Goal: Information Seeking & Learning: Find contact information

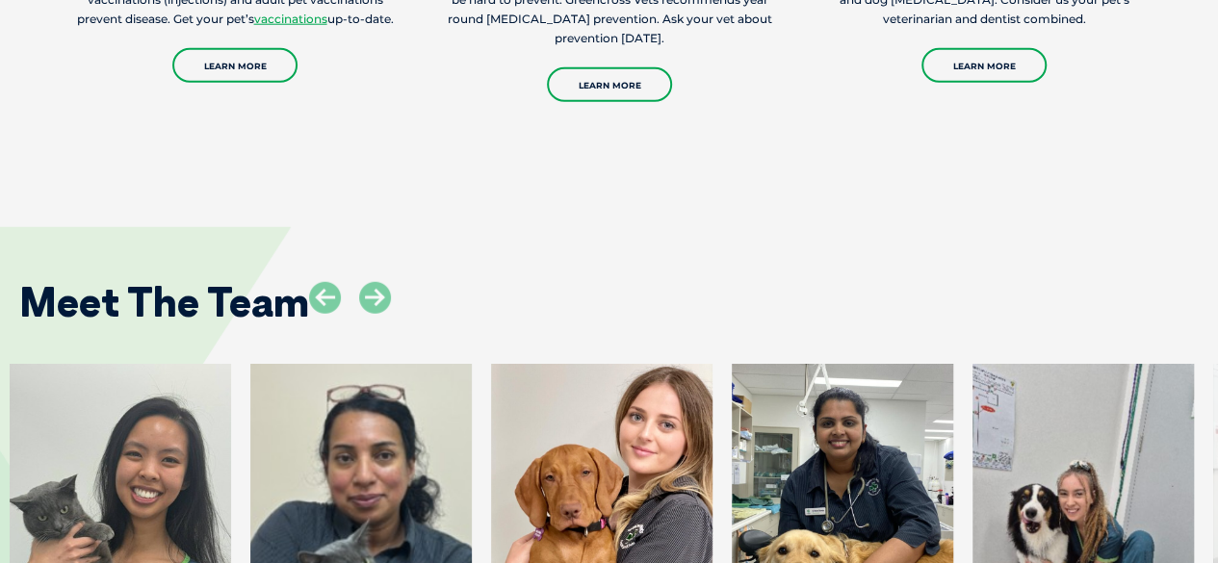
scroll to position [2793, 0]
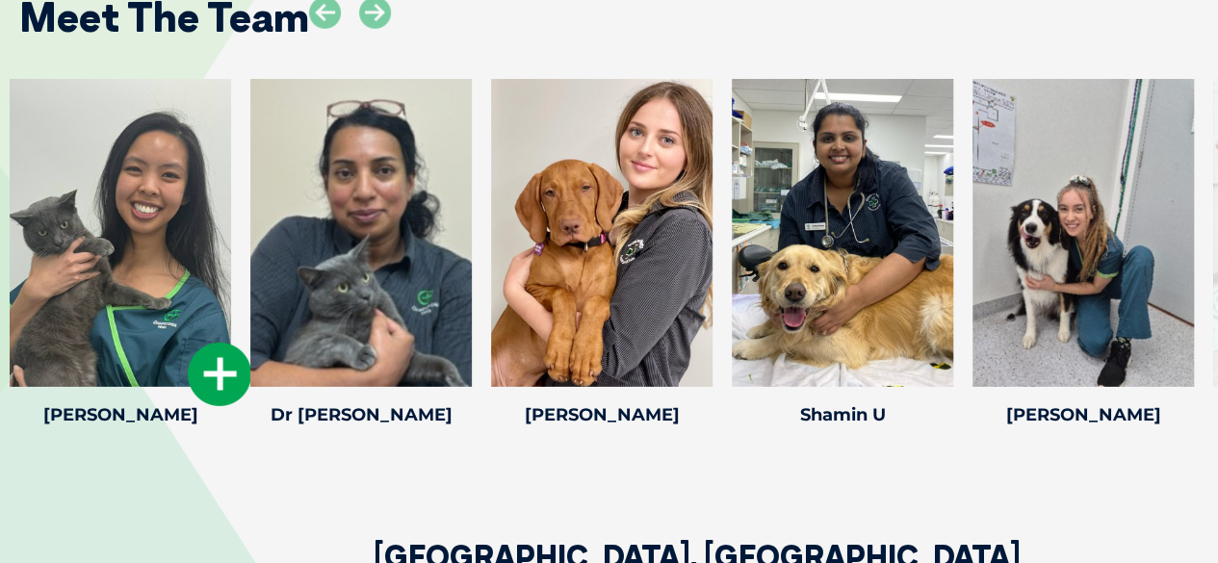
click at [58, 280] on div at bounding box center [121, 233] width 222 height 308
click at [219, 374] on icon at bounding box center [220, 375] width 64 height 64
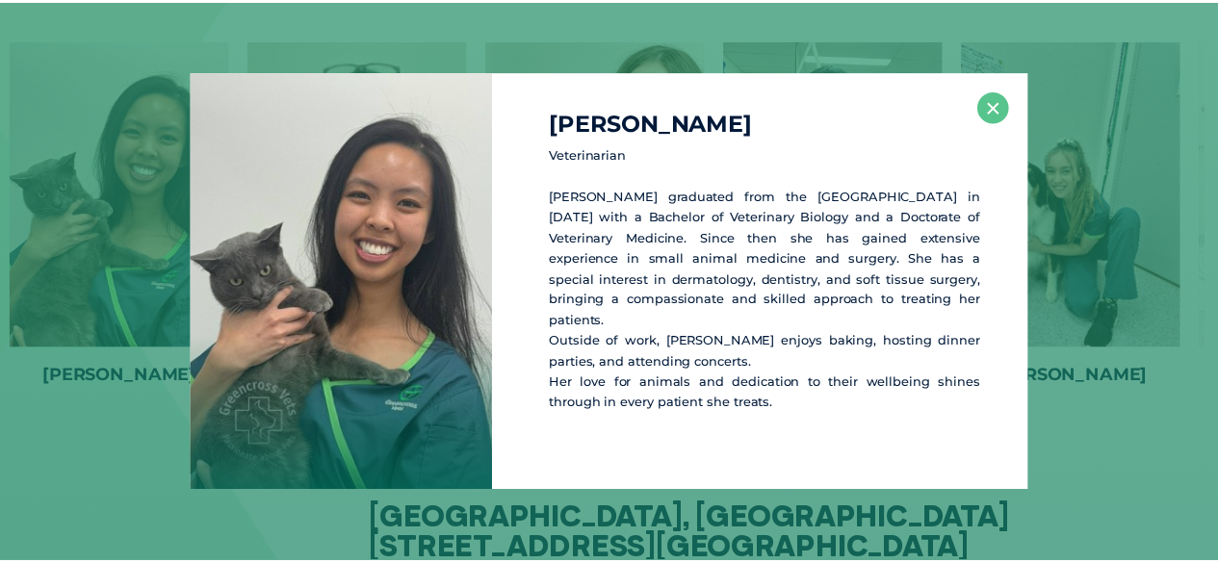
scroll to position [2832, 0]
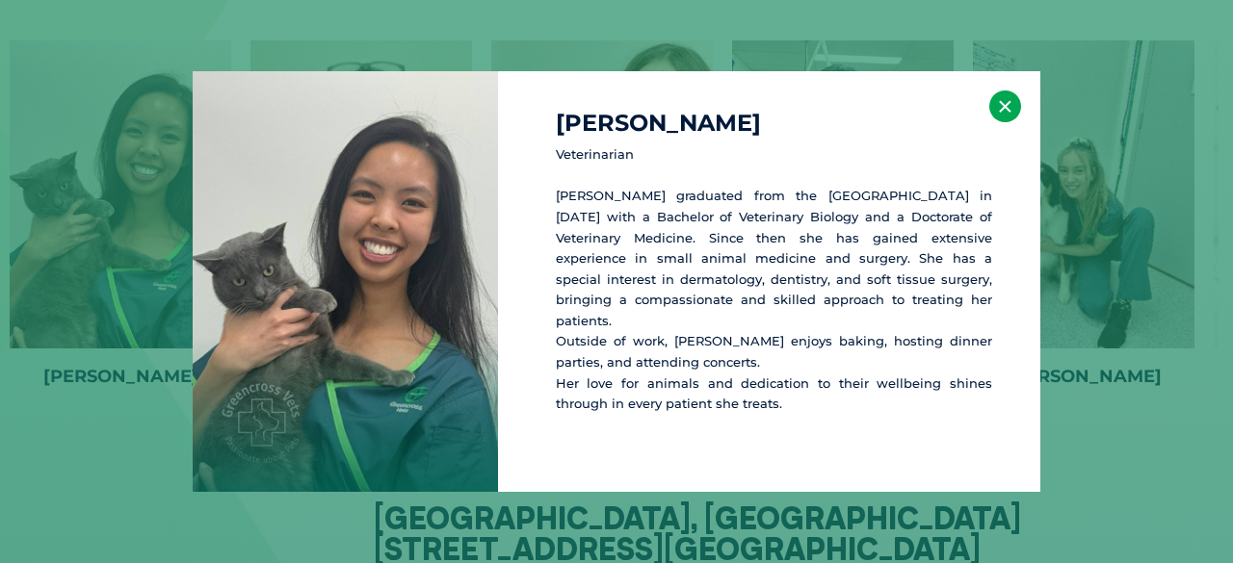
click at [1004, 108] on button "×" at bounding box center [1005, 107] width 32 height 32
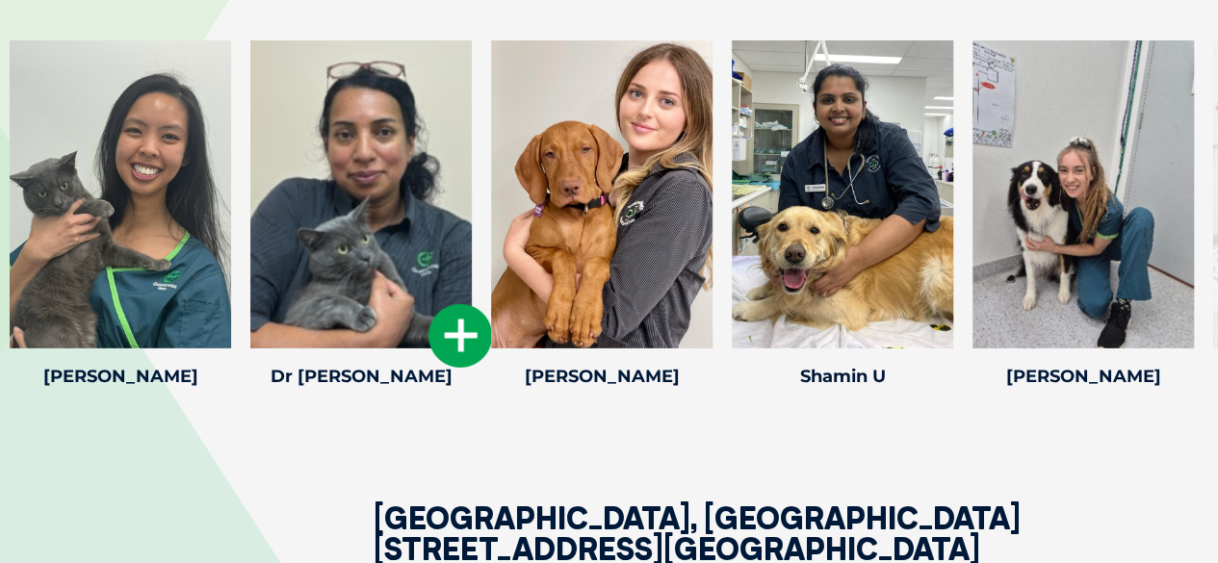
click at [335, 209] on div at bounding box center [361, 194] width 222 height 308
click at [477, 334] on icon at bounding box center [461, 336] width 64 height 64
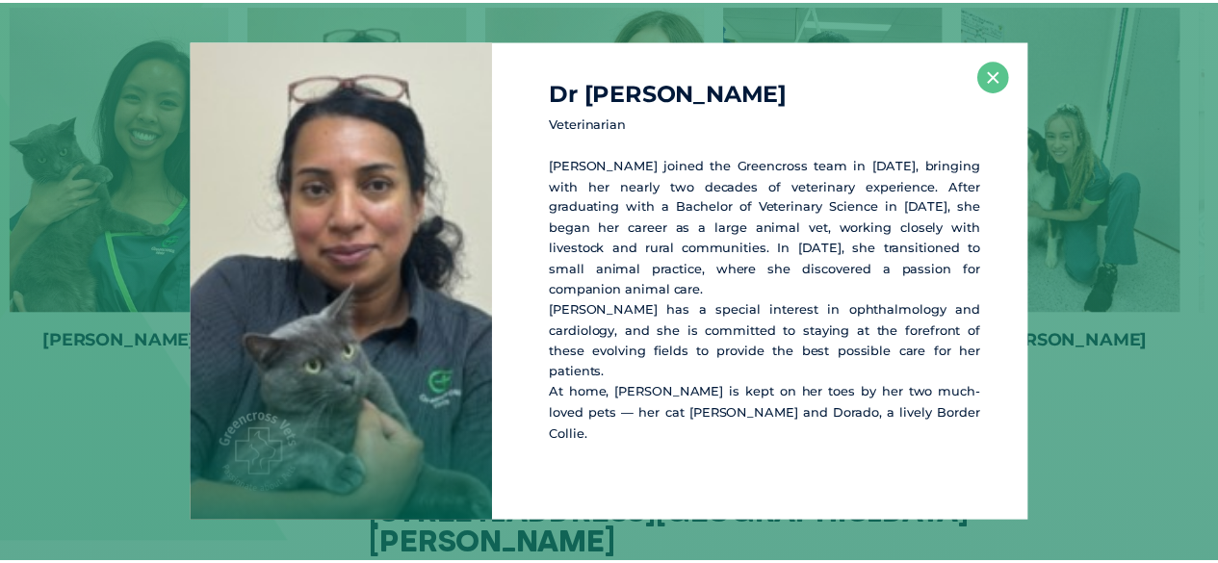
scroll to position [2868, 0]
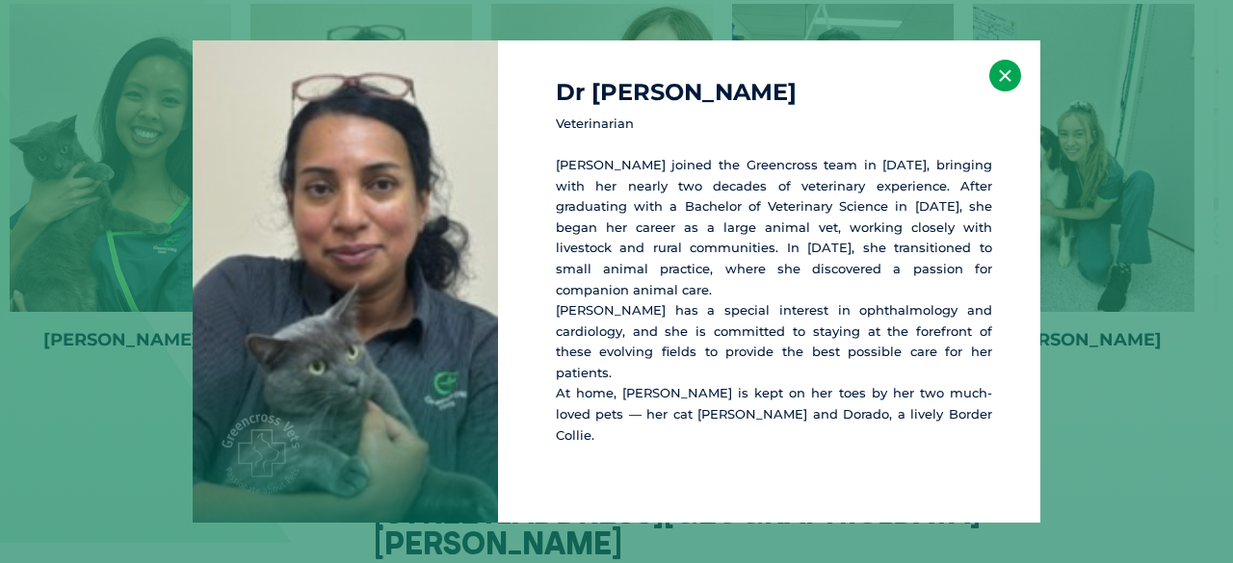
click at [1007, 91] on button "×" at bounding box center [1005, 76] width 32 height 32
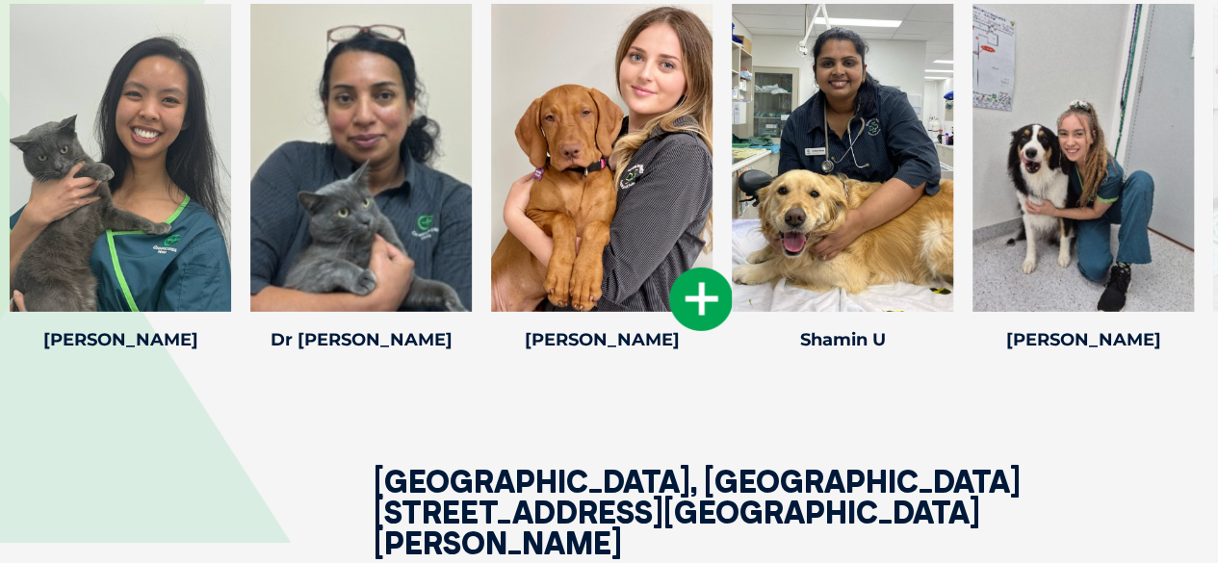
click at [708, 280] on icon at bounding box center [701, 300] width 64 height 64
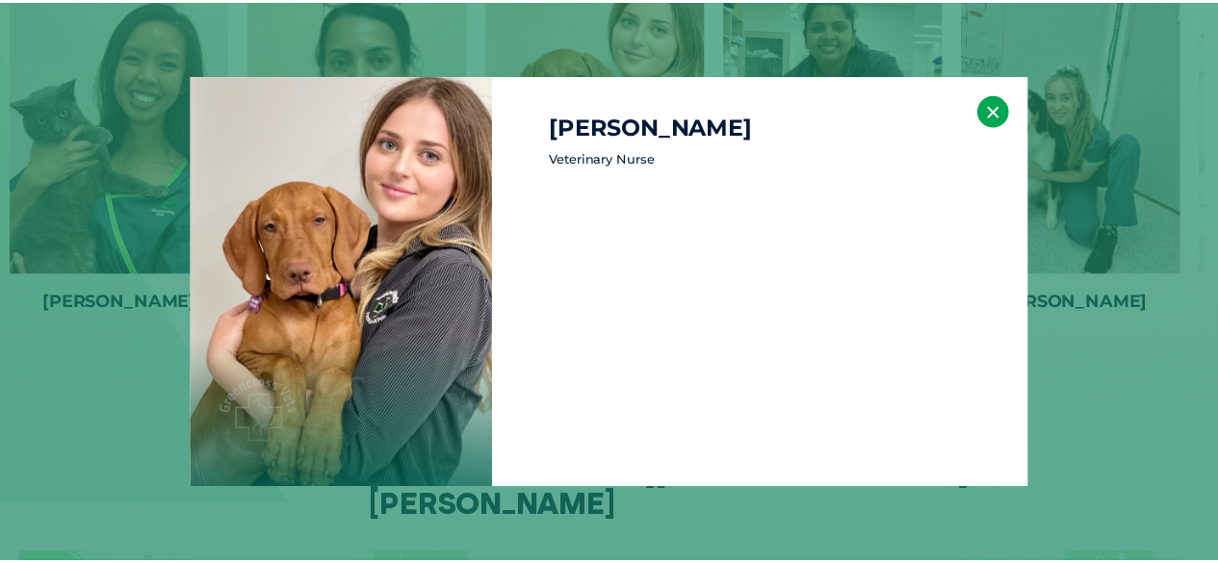
scroll to position [2908, 0]
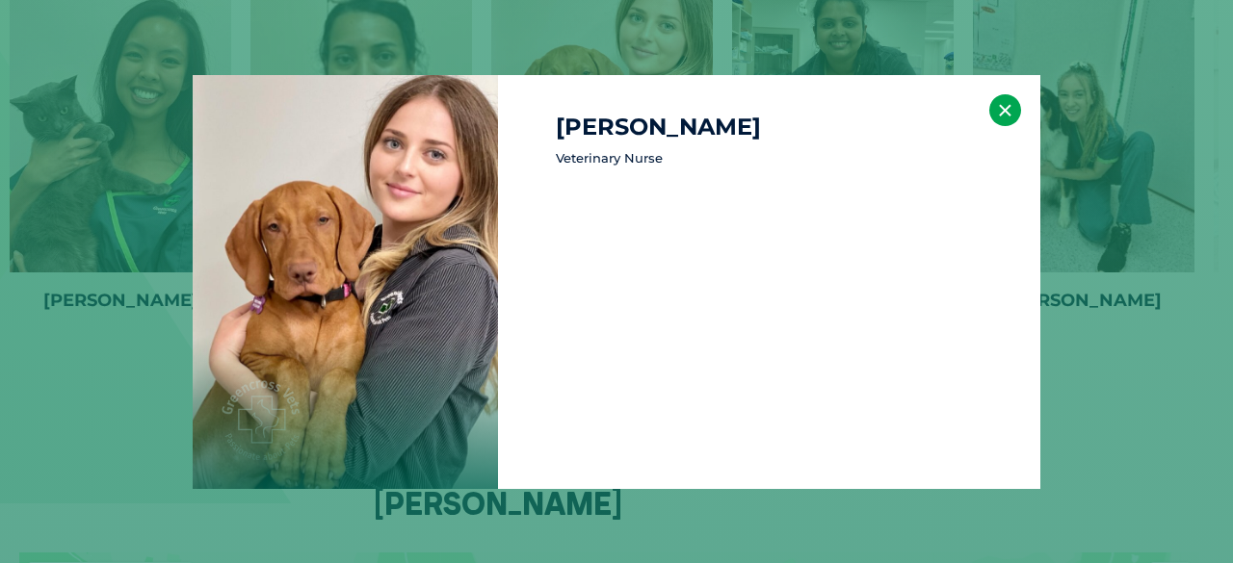
click at [1015, 105] on button "×" at bounding box center [1005, 110] width 32 height 32
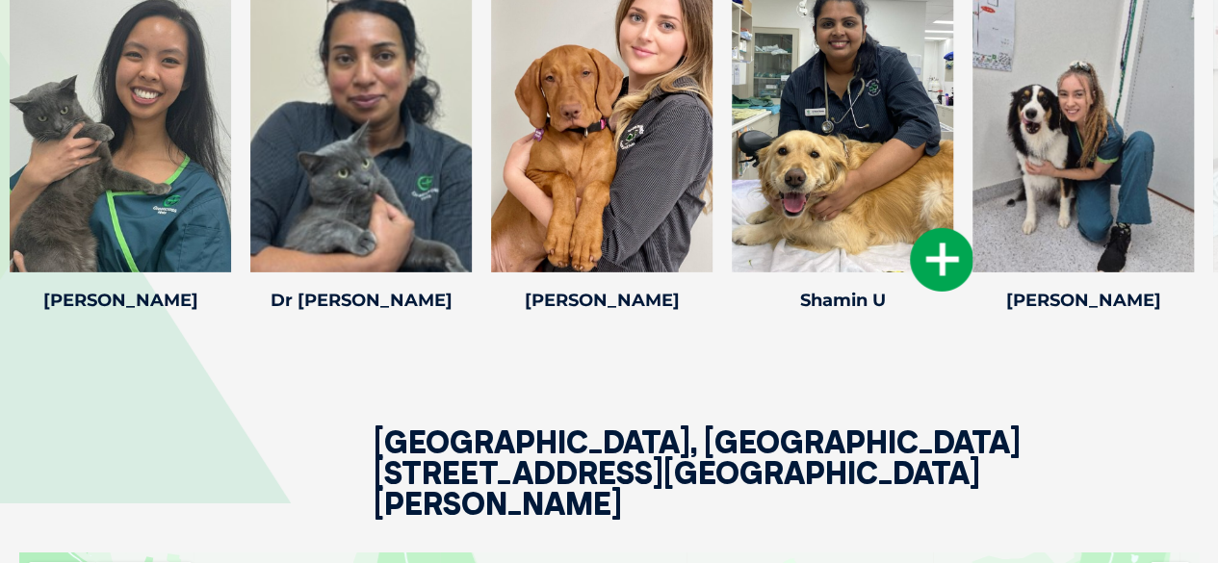
click at [928, 248] on icon at bounding box center [942, 260] width 64 height 64
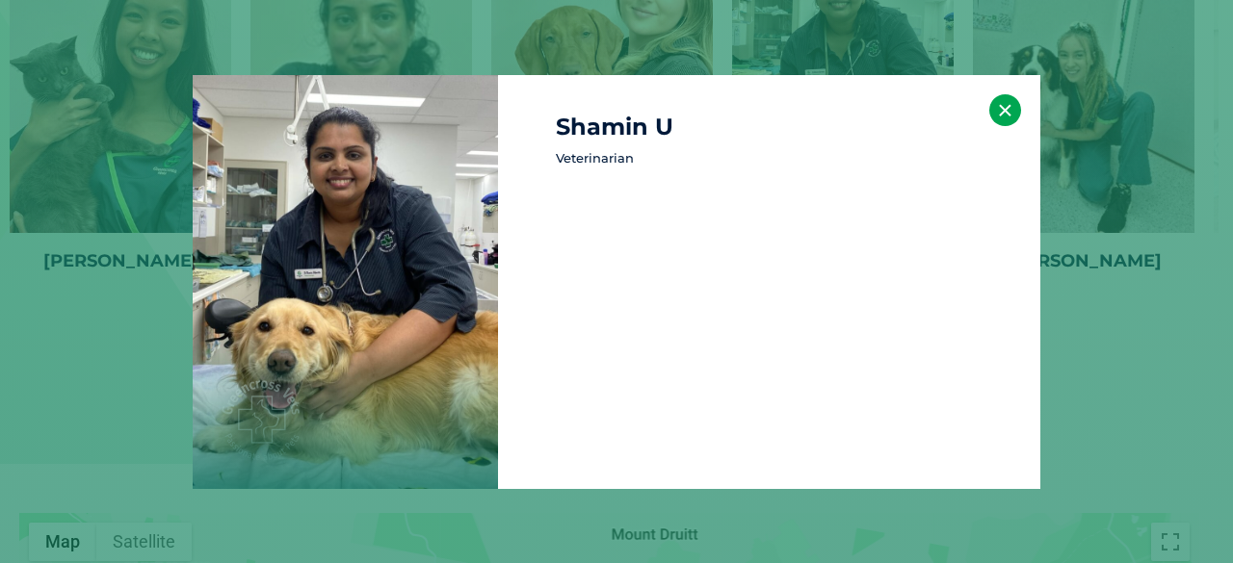
click at [1001, 109] on button "×" at bounding box center [1005, 110] width 32 height 32
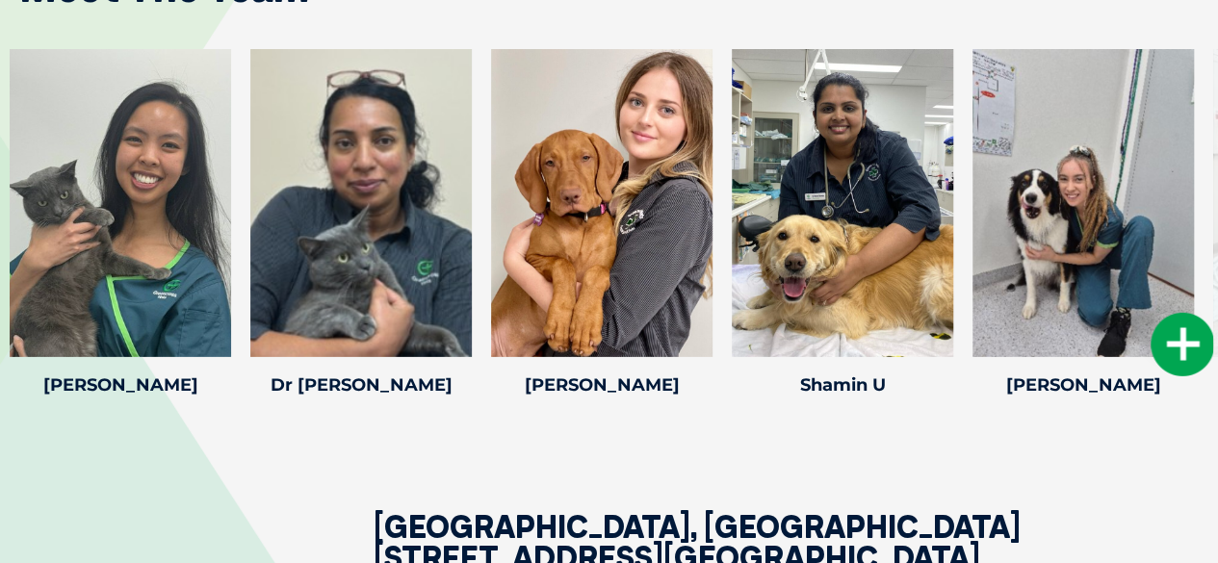
scroll to position [2755, 0]
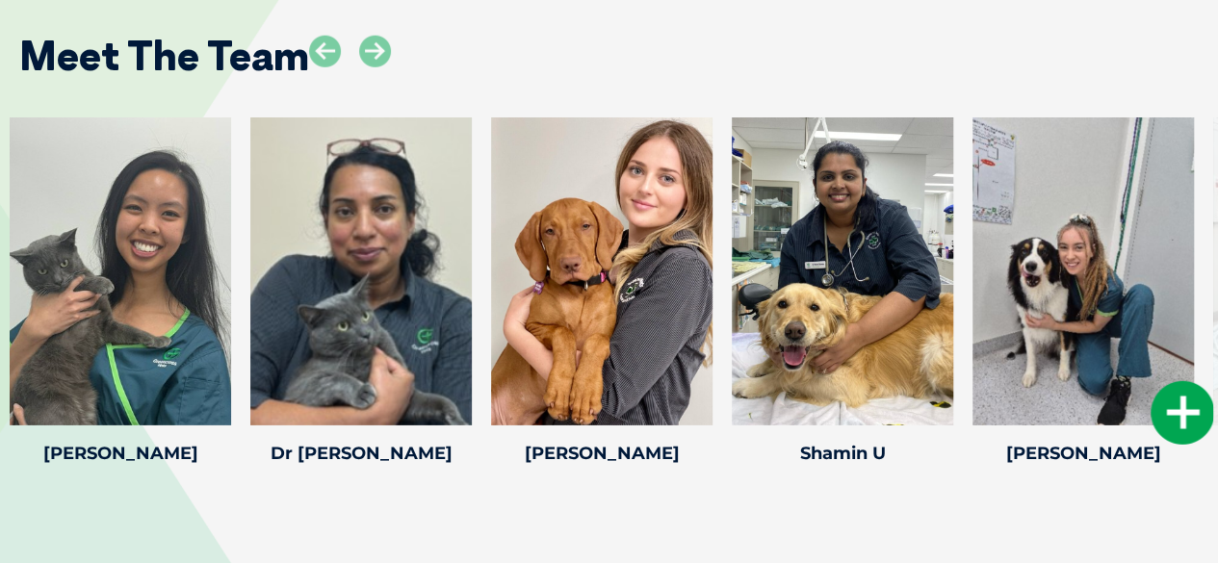
click at [1184, 417] on icon at bounding box center [1183, 413] width 64 height 64
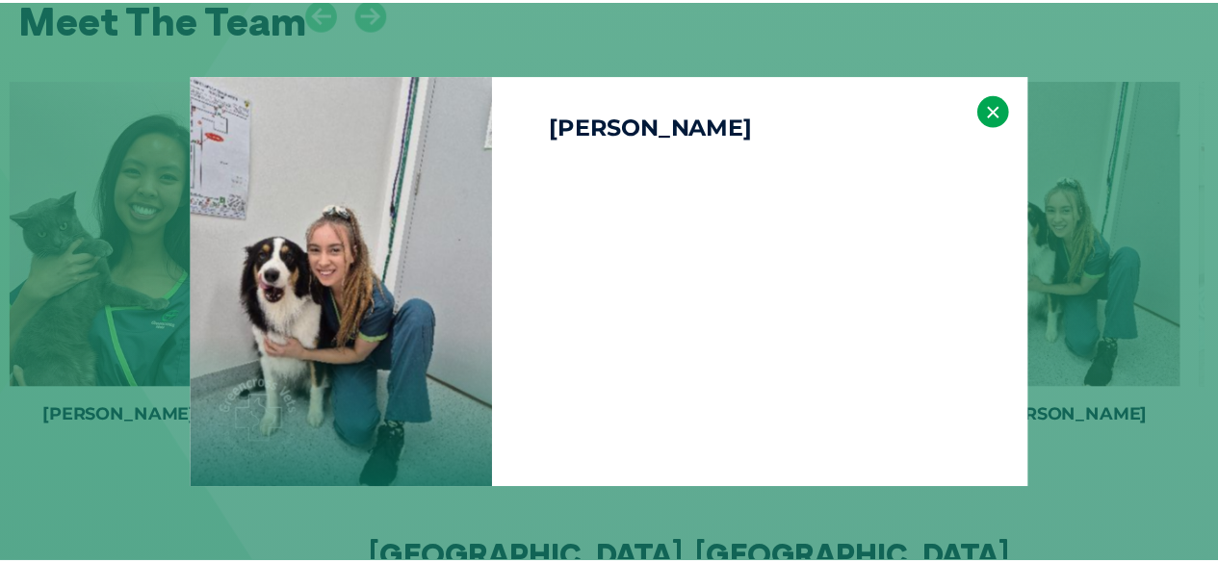
scroll to position [2793, 0]
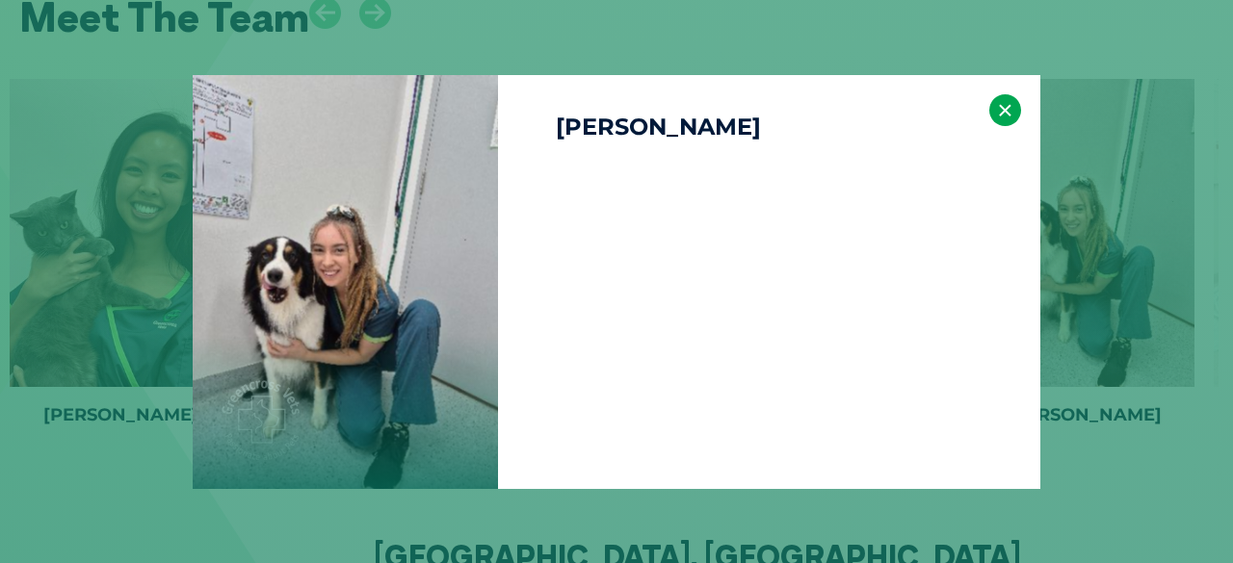
click at [1000, 104] on button "×" at bounding box center [1005, 110] width 32 height 32
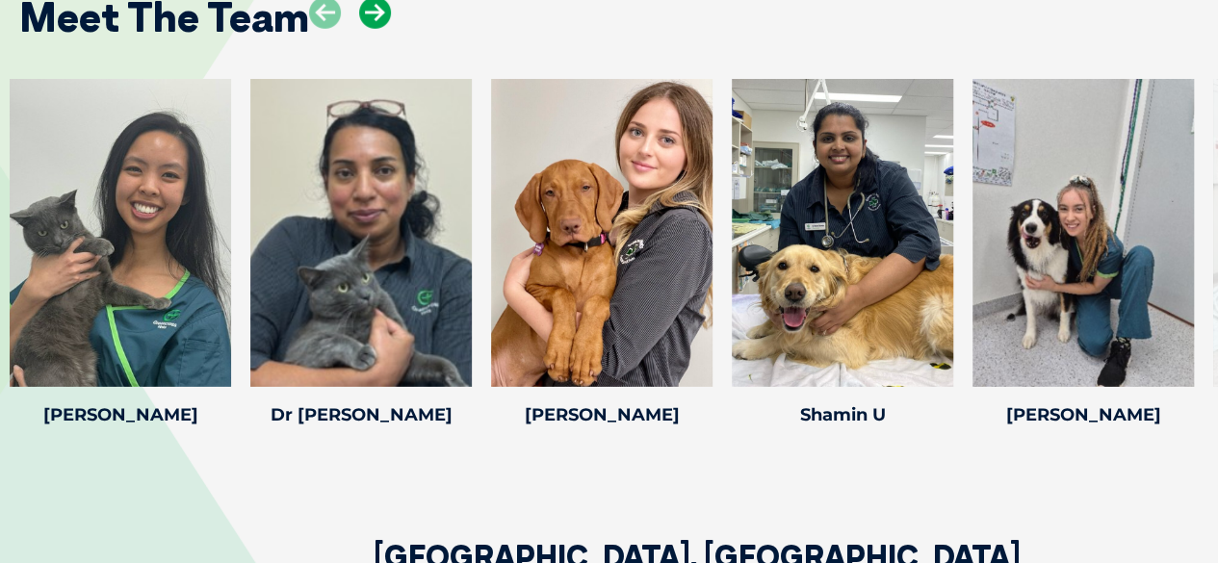
click at [360, 15] on icon at bounding box center [375, 13] width 32 height 32
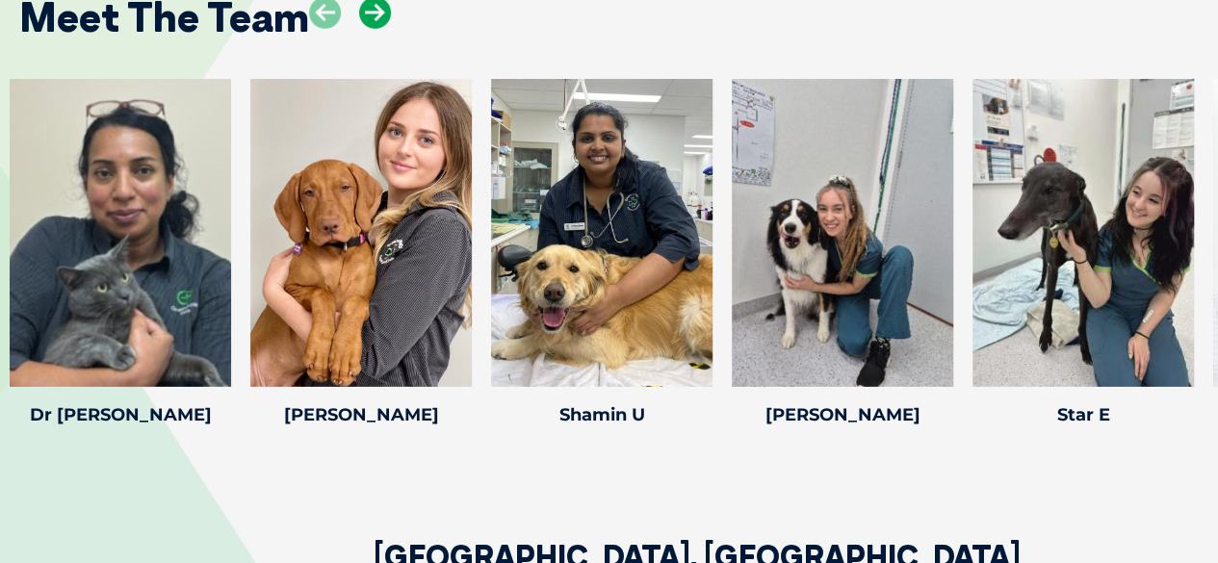
click at [362, 15] on icon at bounding box center [375, 13] width 32 height 32
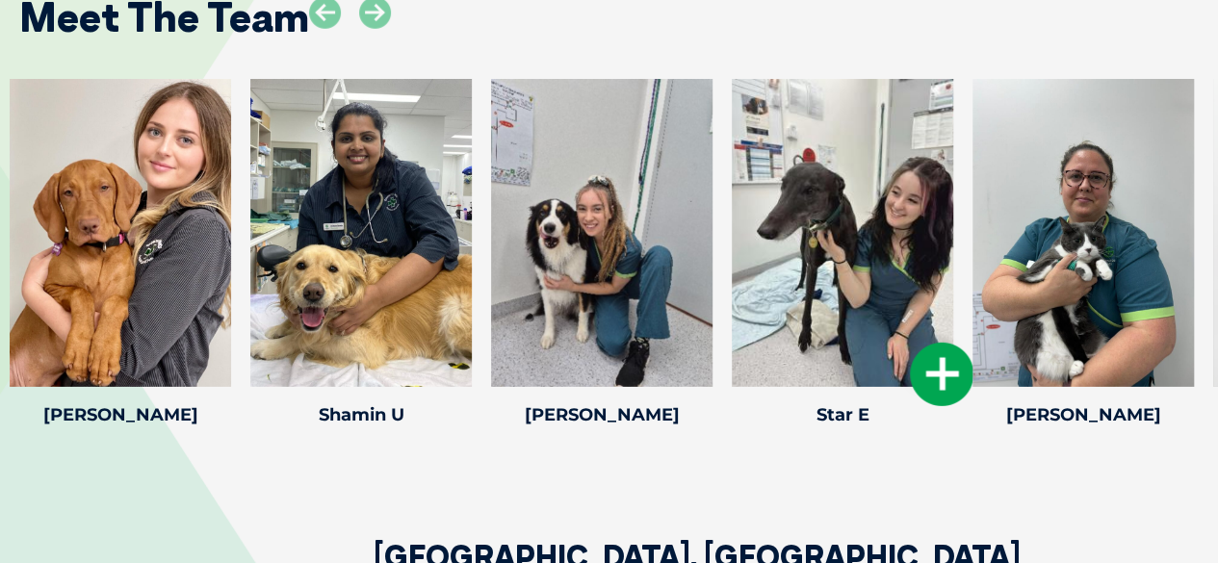
click at [957, 376] on icon at bounding box center [942, 375] width 64 height 64
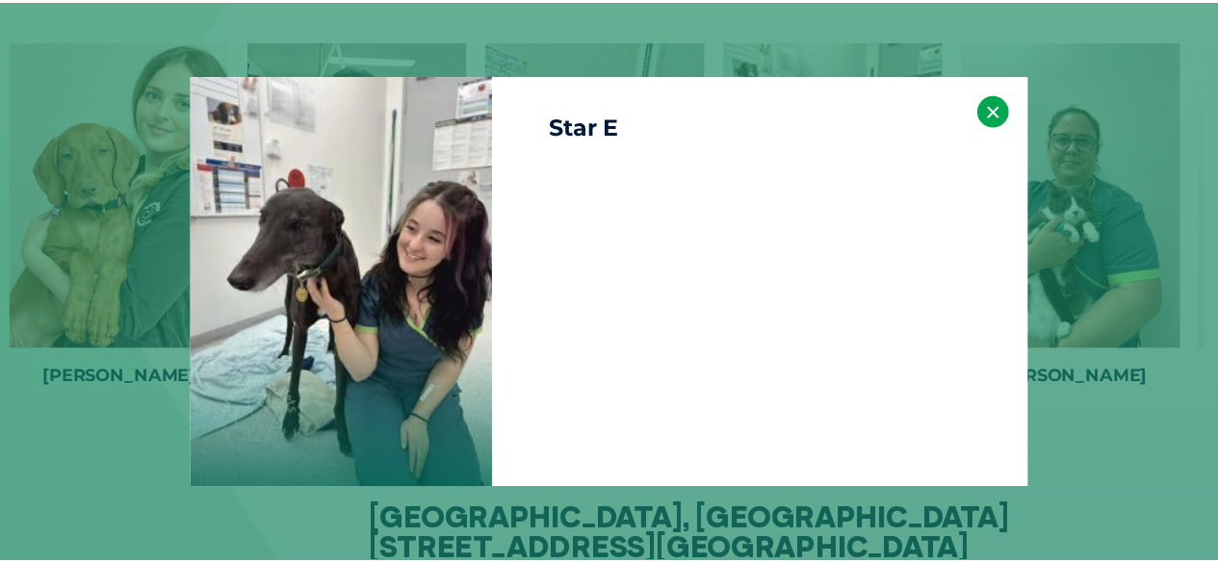
scroll to position [2833, 0]
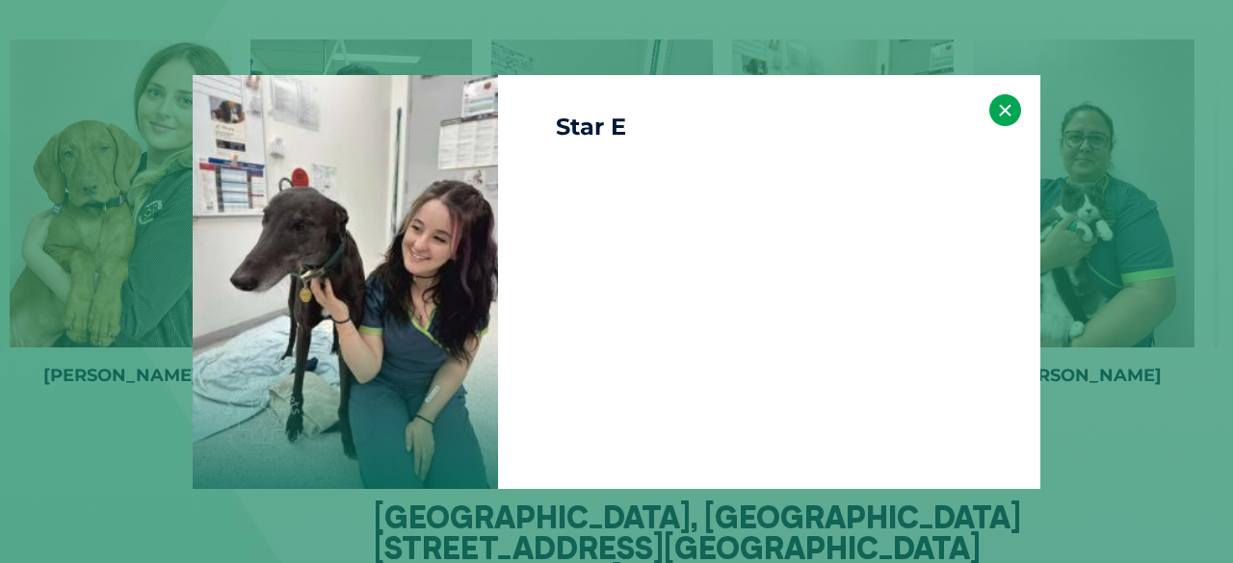
click at [1014, 118] on button "×" at bounding box center [1005, 110] width 32 height 32
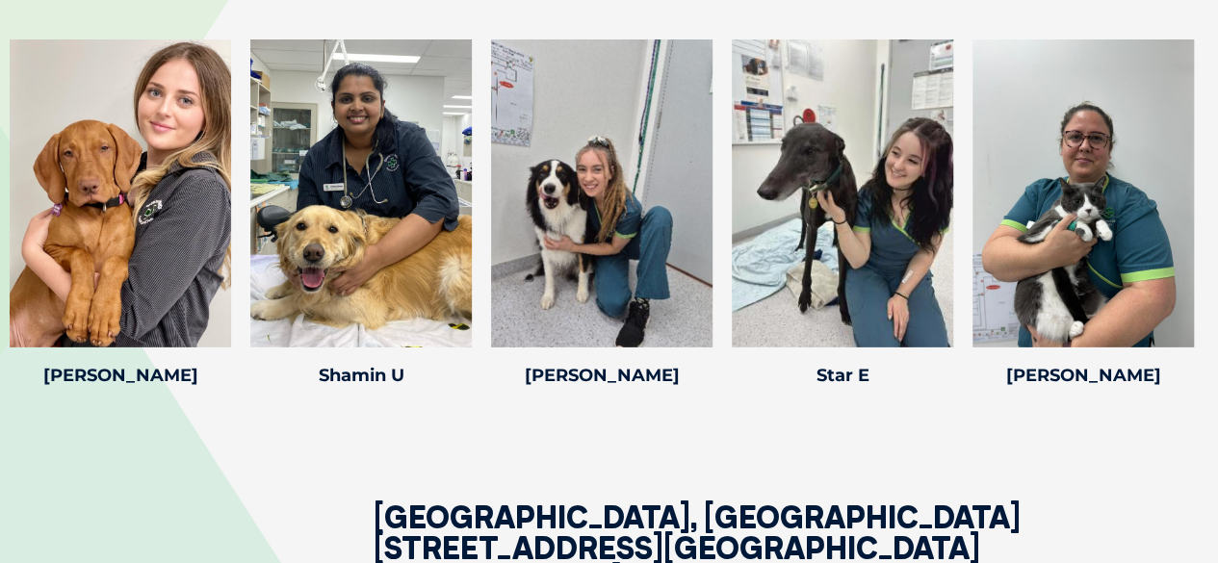
click at [1124, 219] on div at bounding box center [1084, 193] width 222 height 308
click at [1164, 334] on icon at bounding box center [1183, 335] width 64 height 64
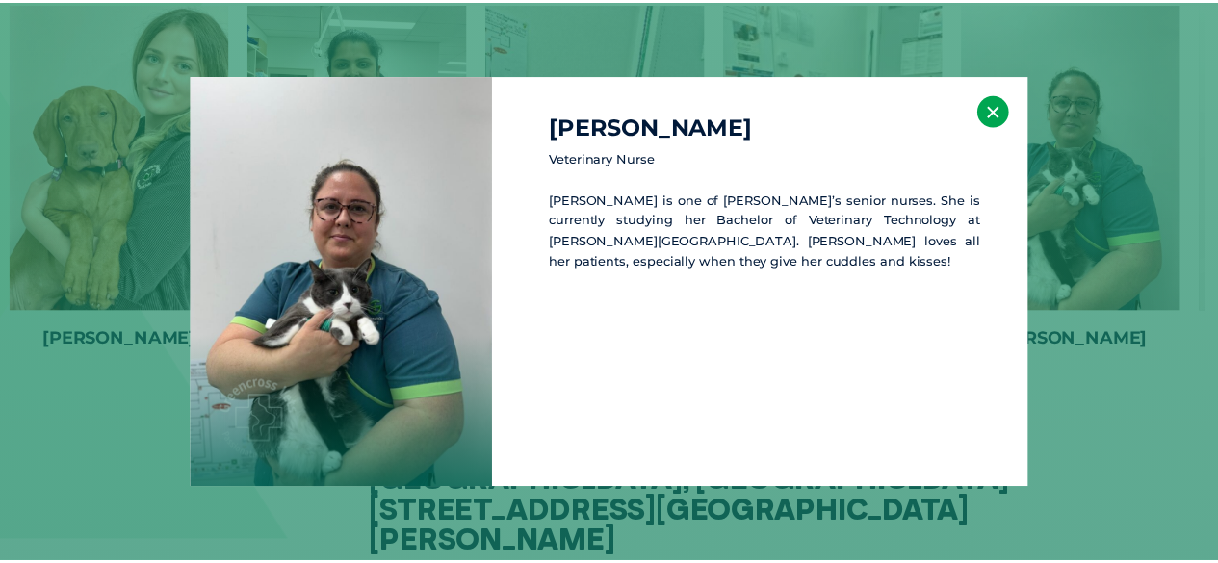
scroll to position [2872, 0]
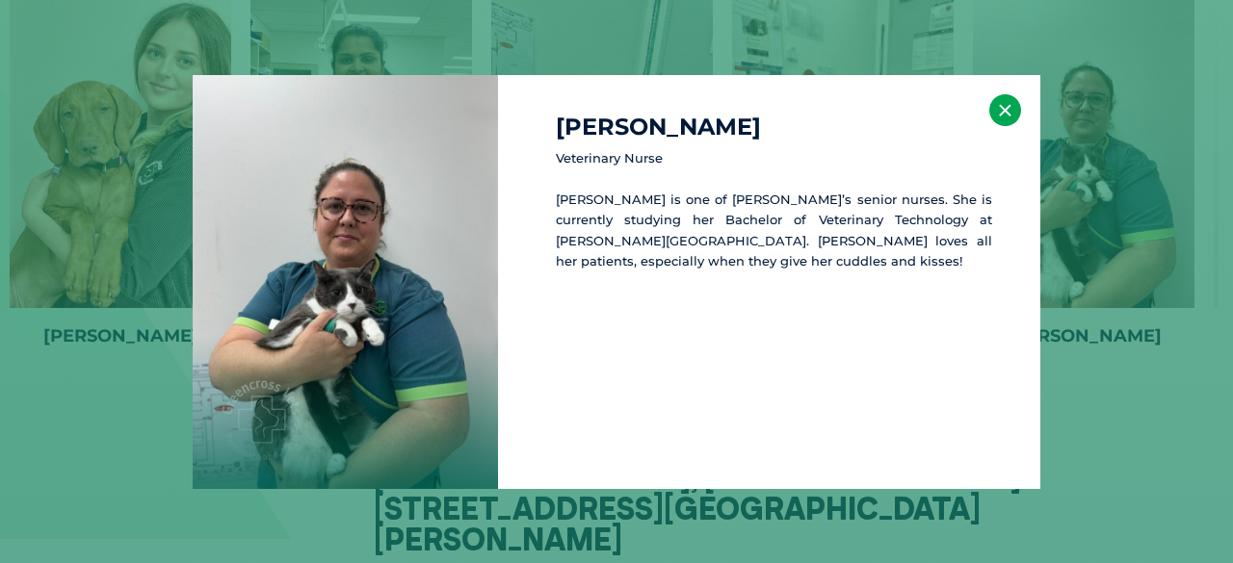
click at [1007, 114] on button "×" at bounding box center [1005, 110] width 32 height 32
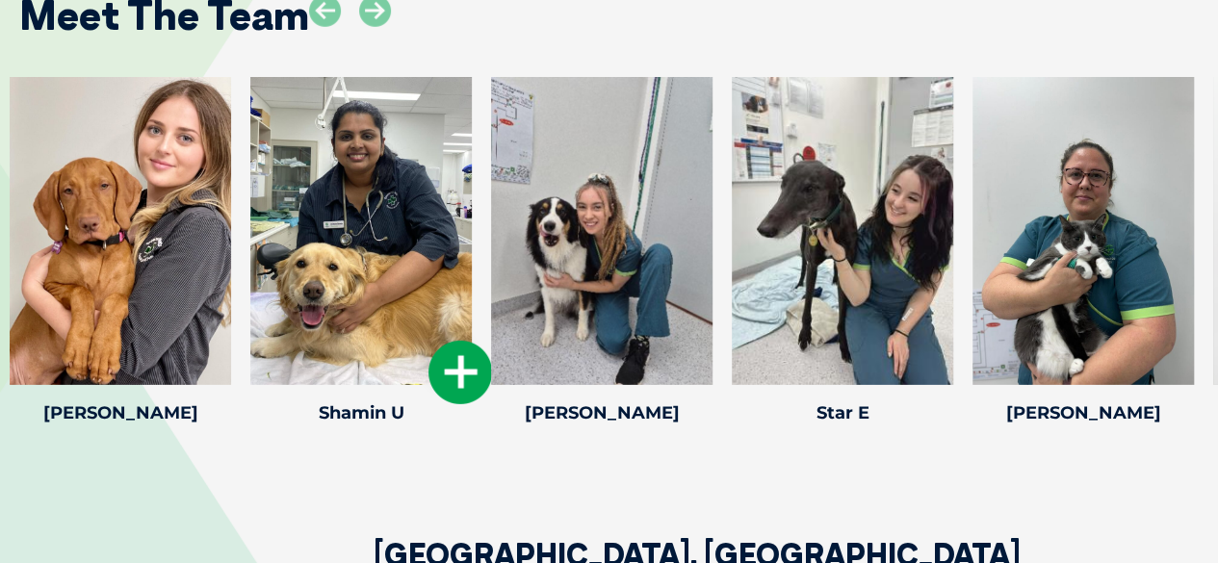
scroll to position [2679, 0]
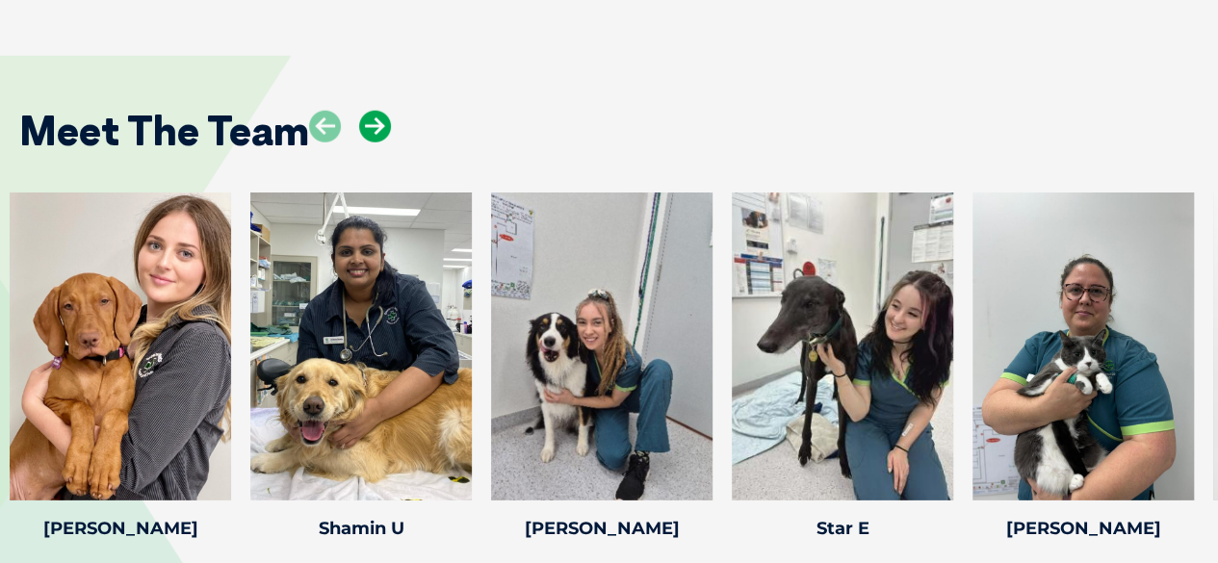
click at [378, 127] on icon at bounding box center [375, 127] width 32 height 32
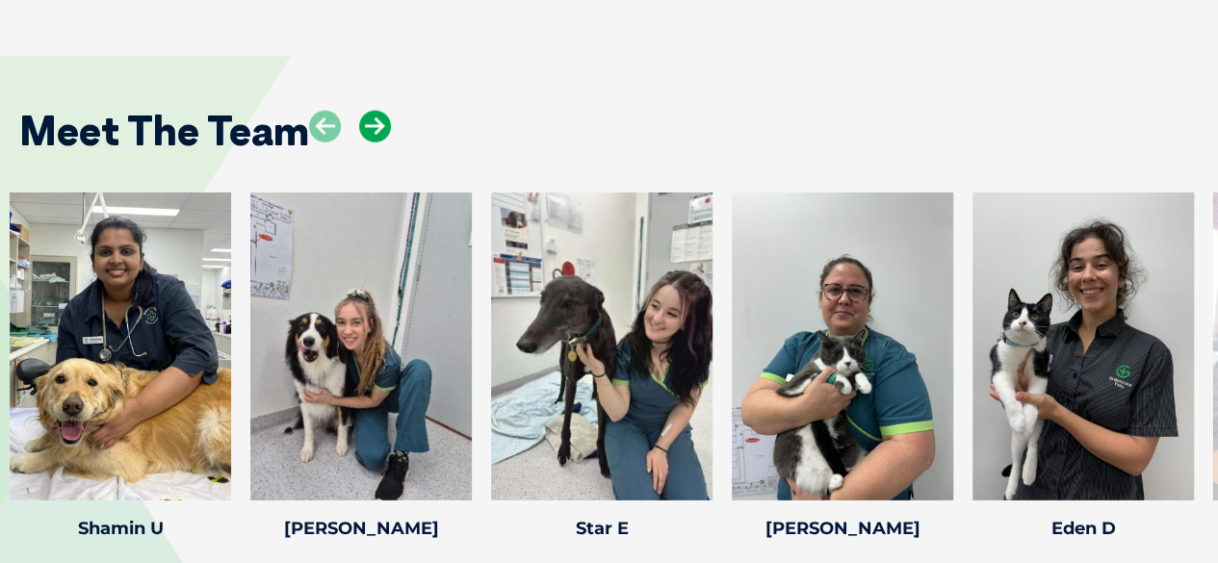
click at [370, 115] on icon at bounding box center [375, 127] width 32 height 32
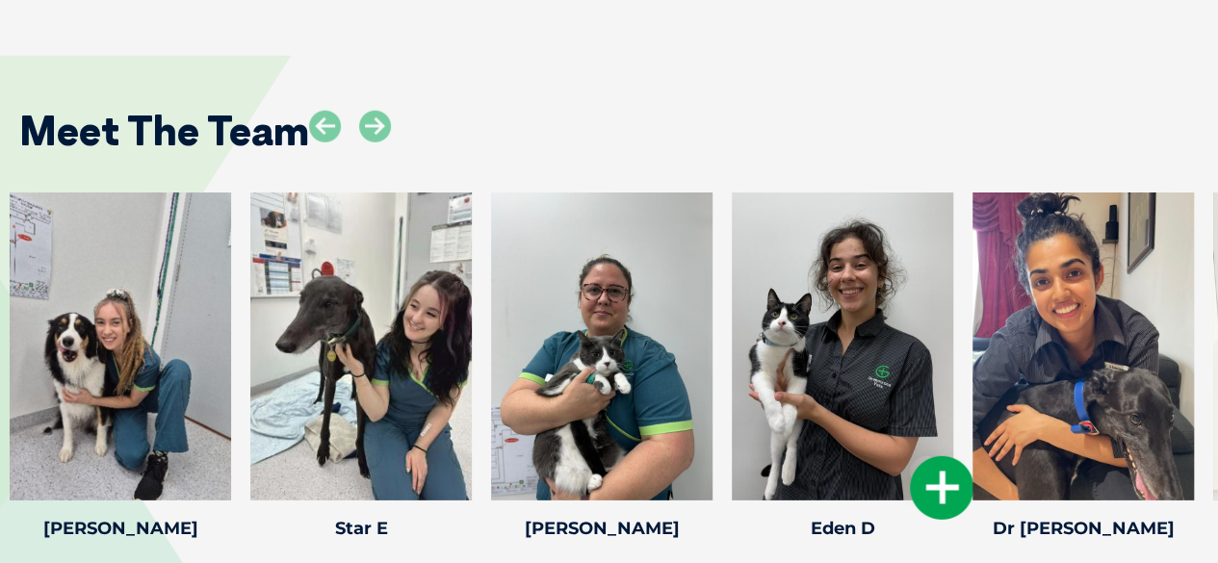
click at [924, 473] on icon at bounding box center [942, 489] width 64 height 64
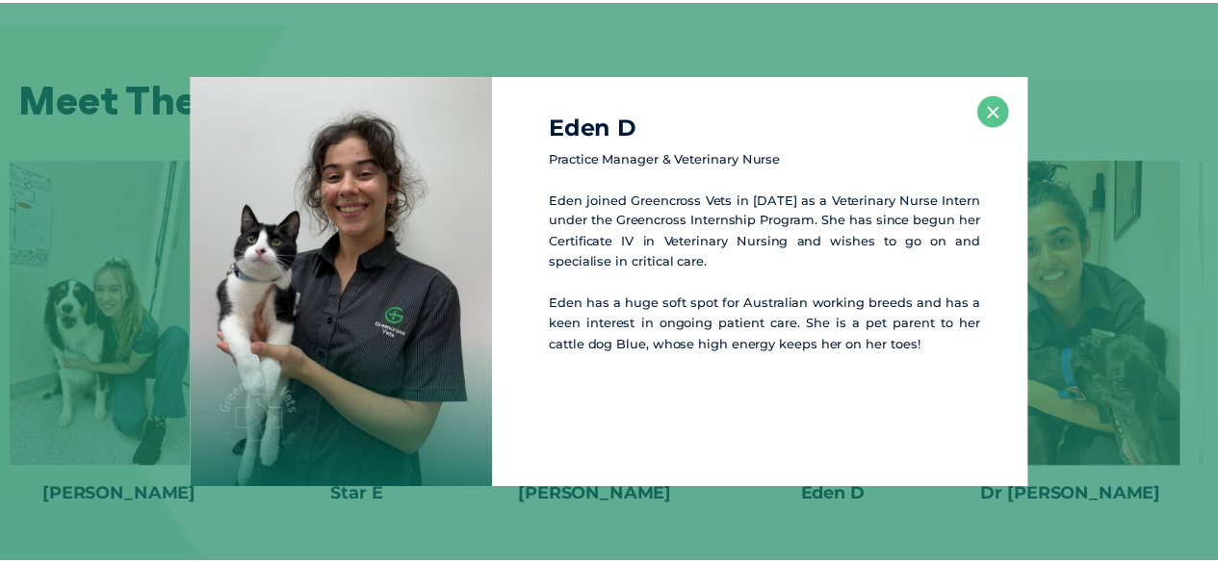
scroll to position [2718, 0]
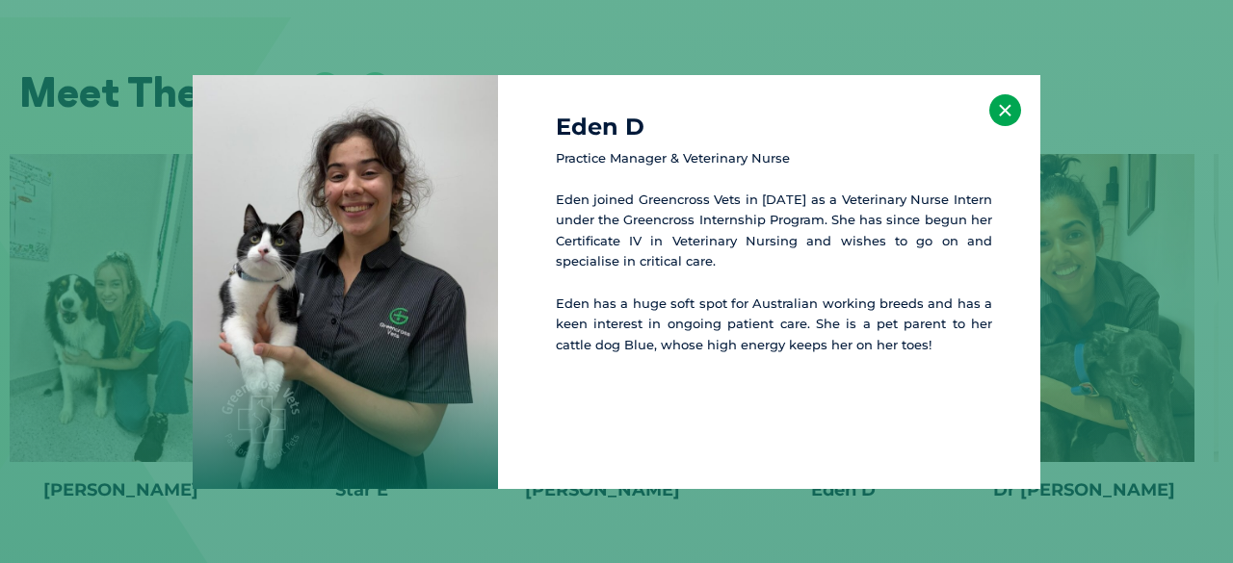
click at [998, 107] on button "×" at bounding box center [1005, 110] width 32 height 32
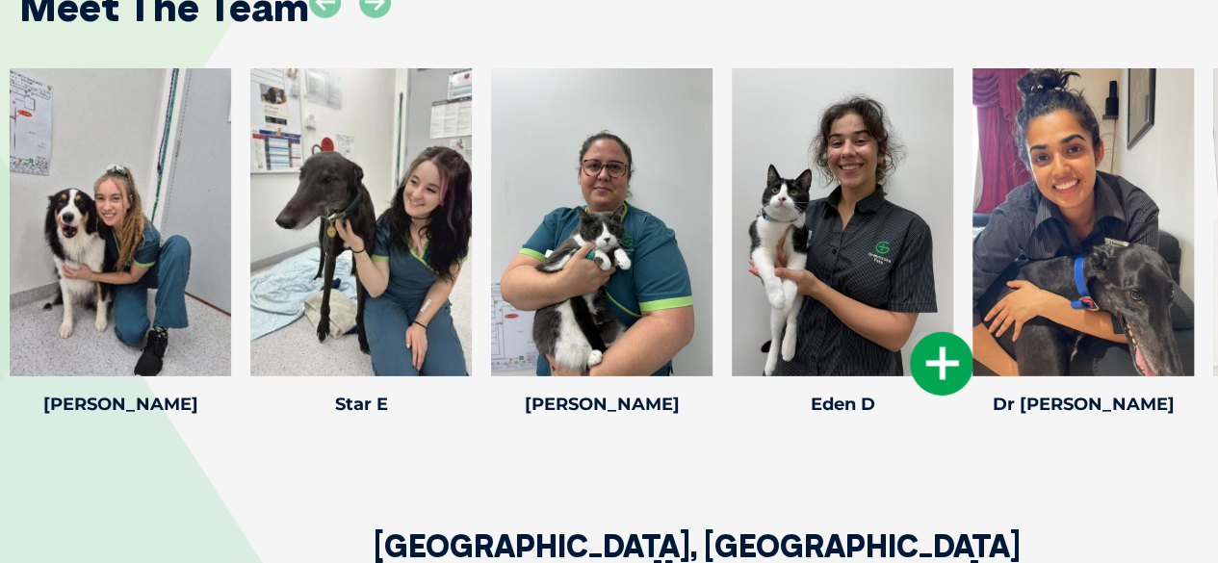
scroll to position [2889, 0]
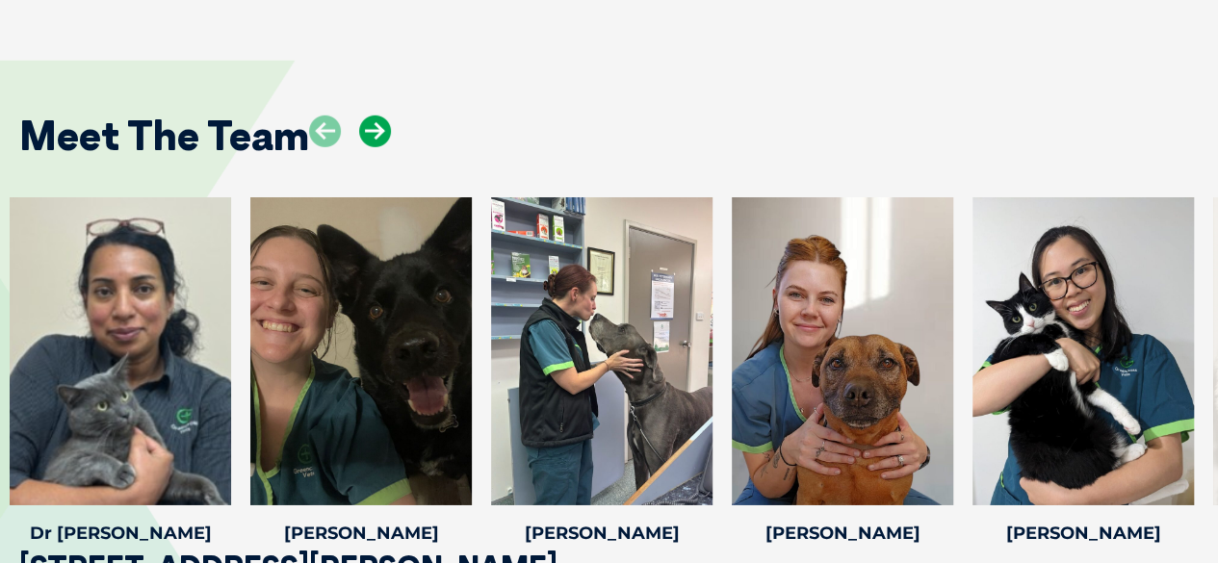
scroll to position [2793, 0]
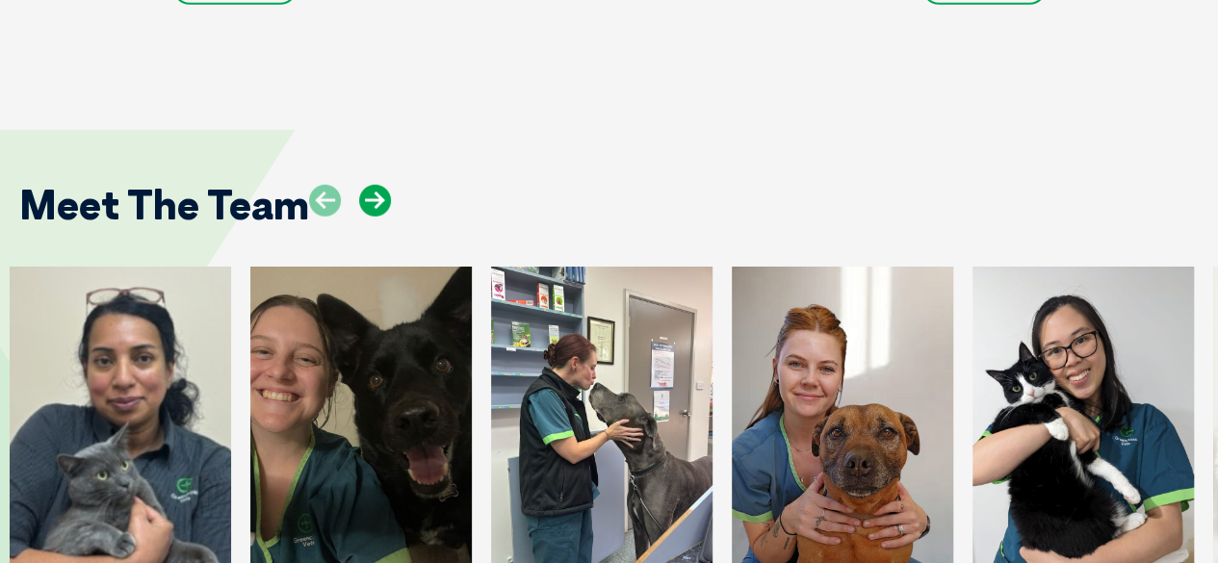
click at [367, 185] on icon at bounding box center [375, 201] width 32 height 32
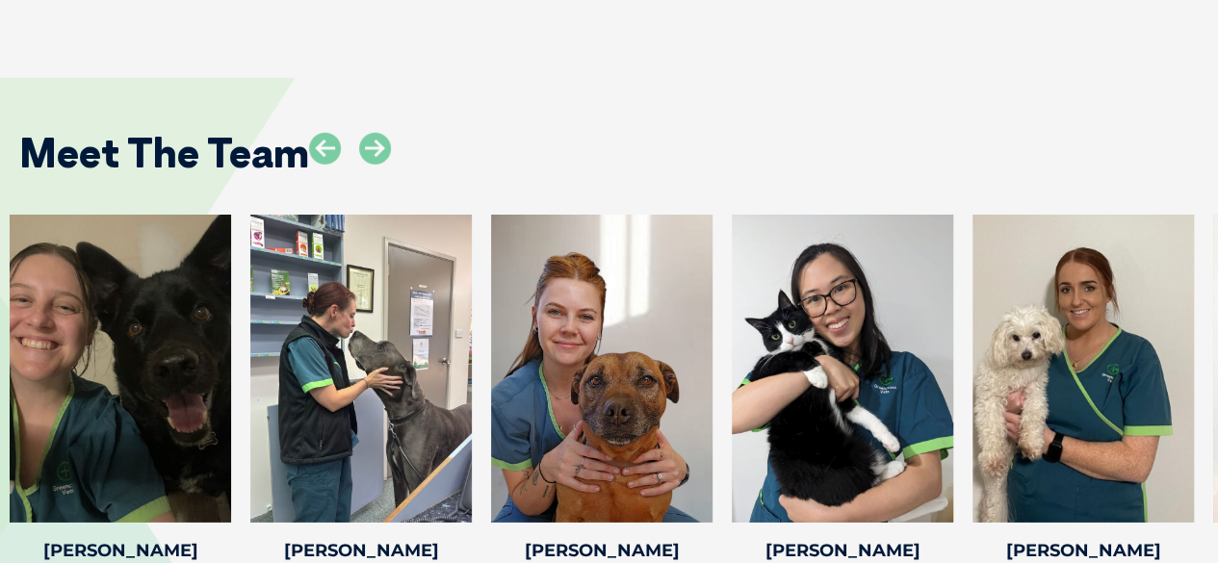
scroll to position [2889, 0]
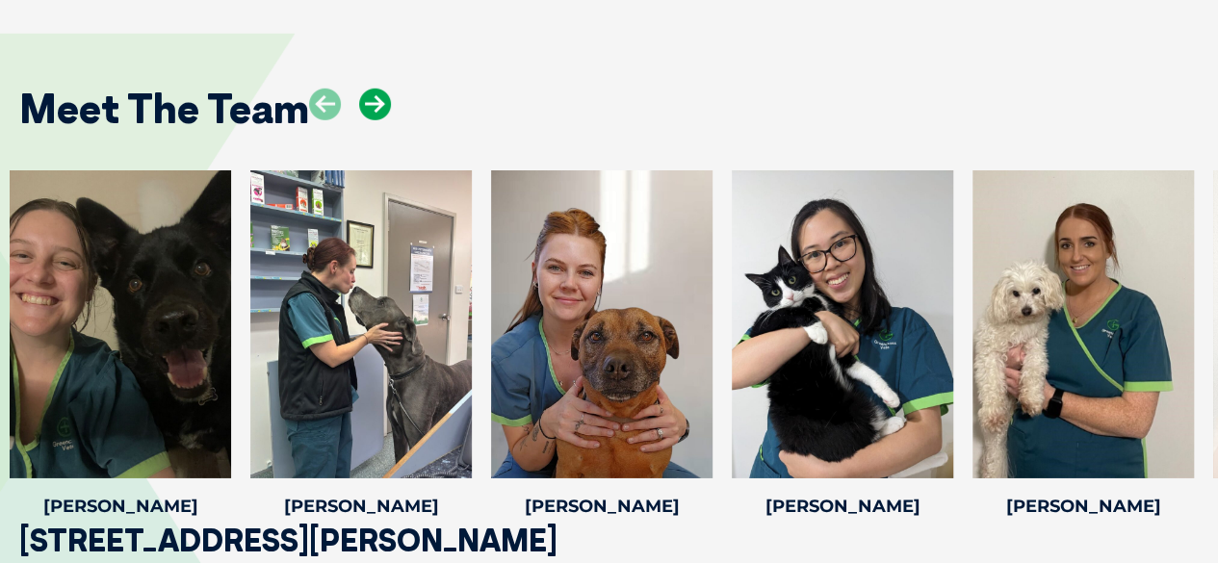
click at [378, 95] on icon at bounding box center [375, 105] width 32 height 32
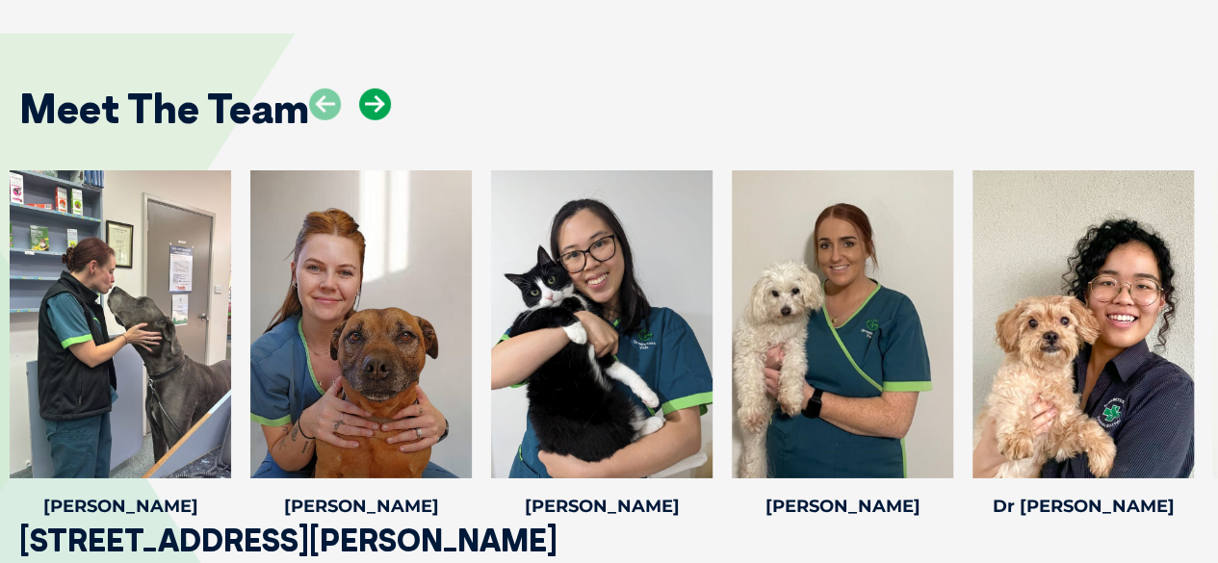
click at [378, 95] on icon at bounding box center [375, 105] width 32 height 32
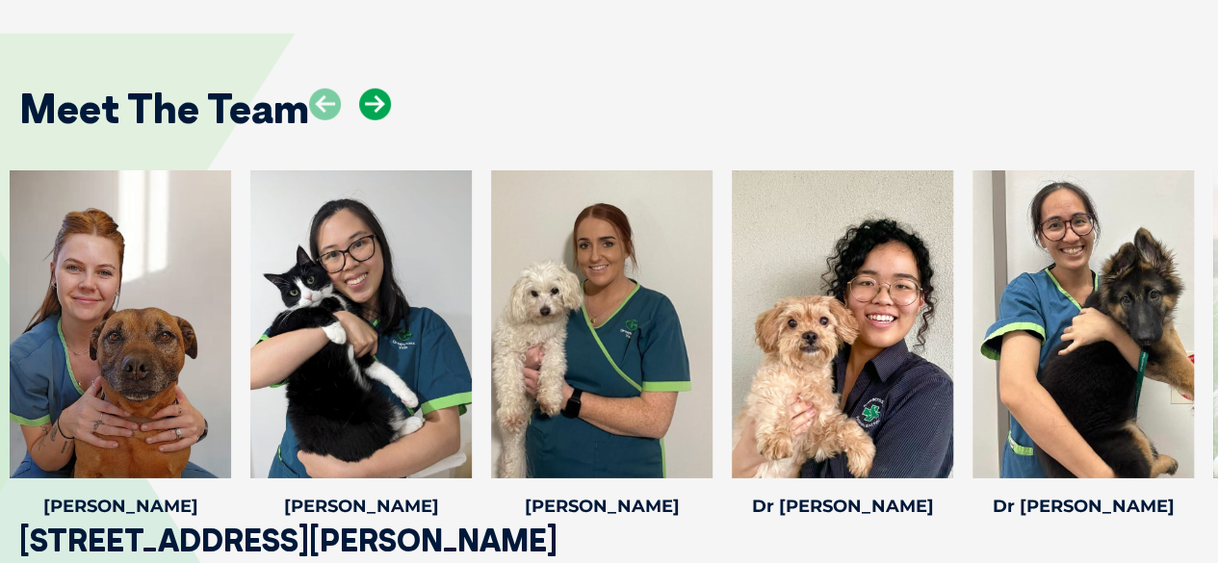
click at [378, 95] on icon at bounding box center [375, 105] width 32 height 32
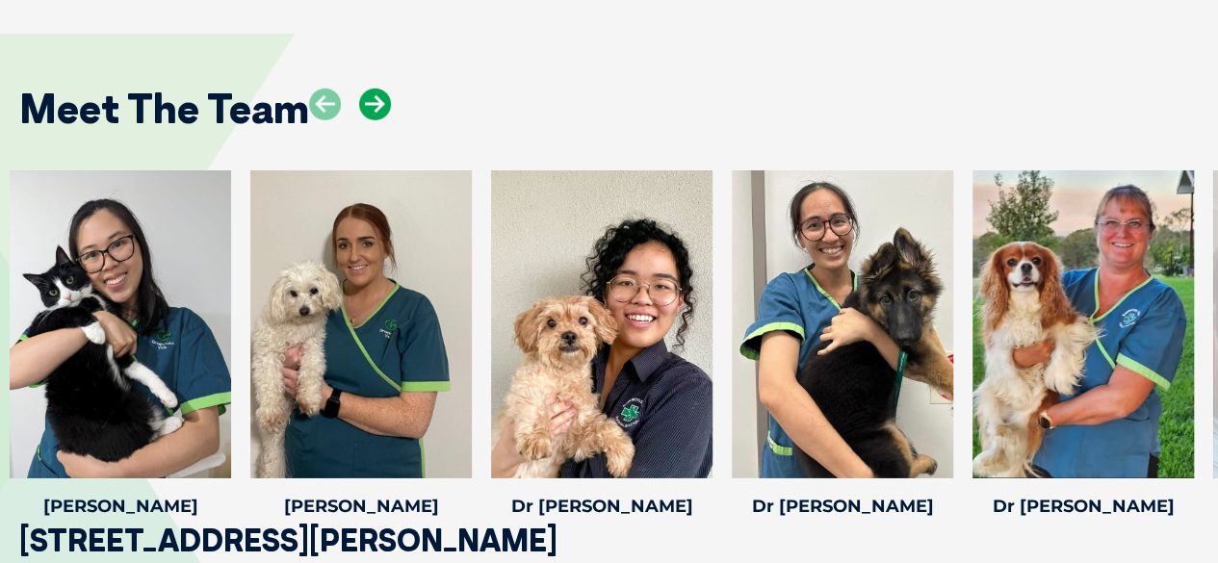
click at [378, 95] on icon at bounding box center [375, 105] width 32 height 32
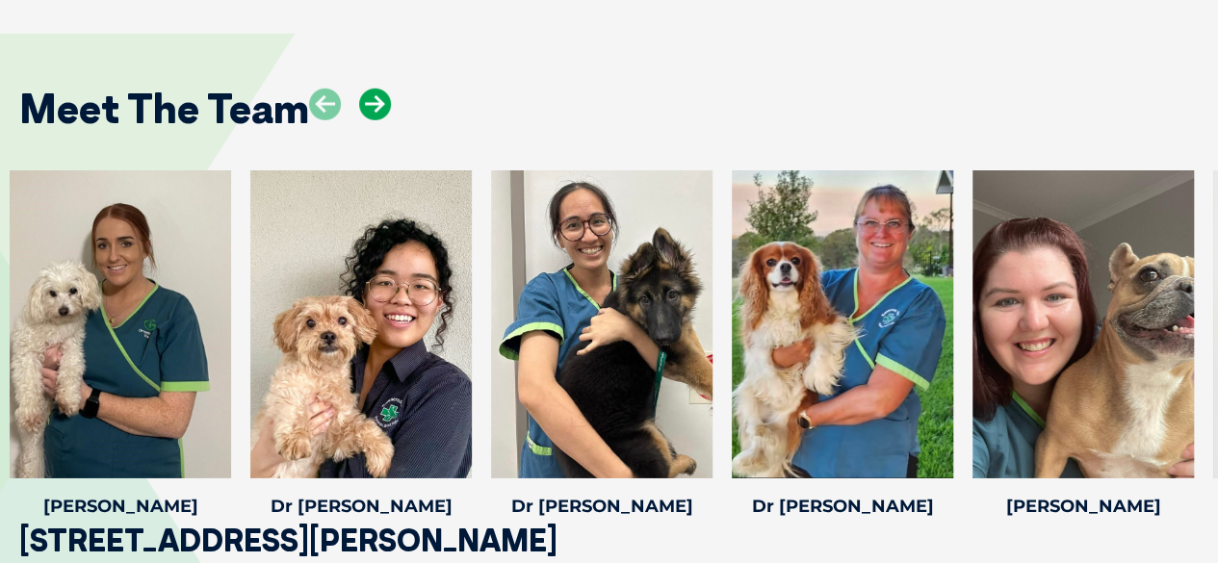
click at [378, 95] on icon at bounding box center [375, 105] width 32 height 32
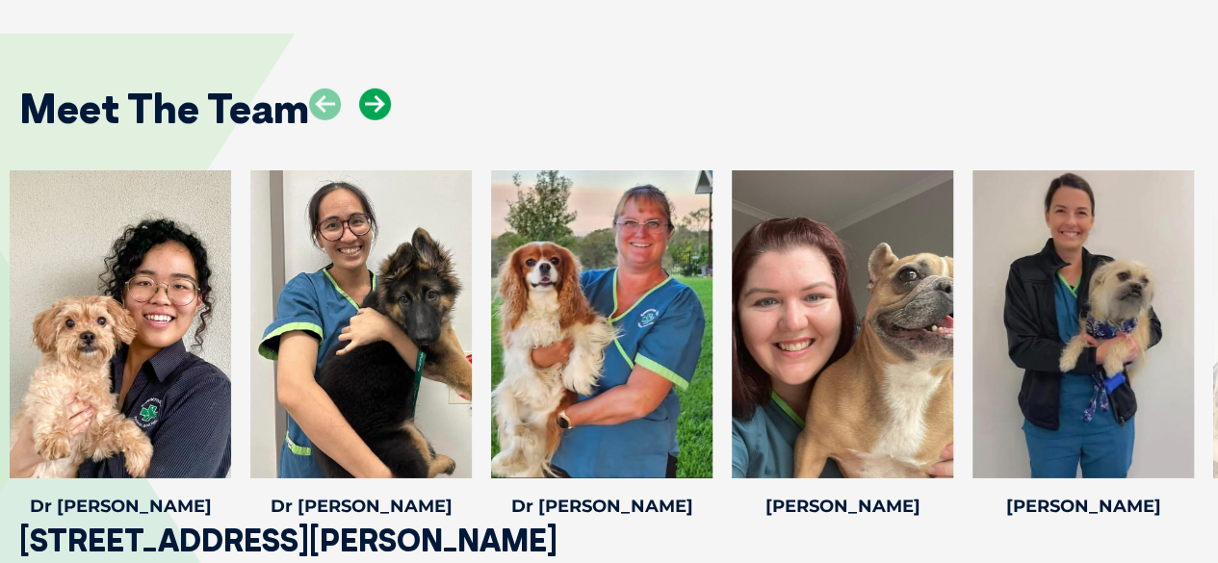
click at [378, 95] on icon at bounding box center [375, 105] width 32 height 32
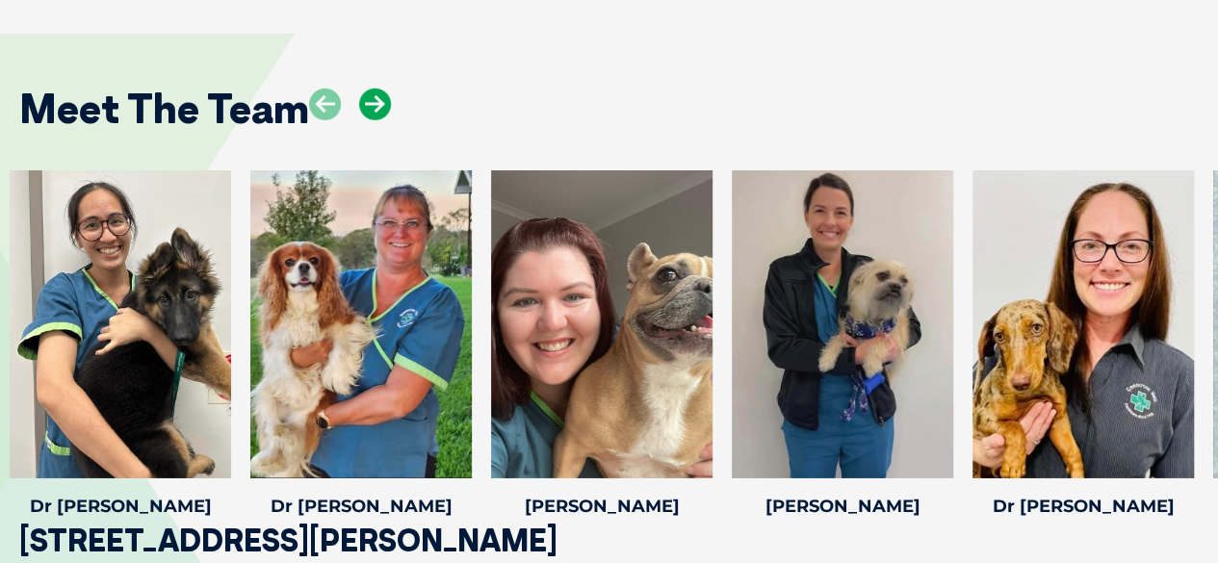
click at [378, 95] on icon at bounding box center [375, 105] width 32 height 32
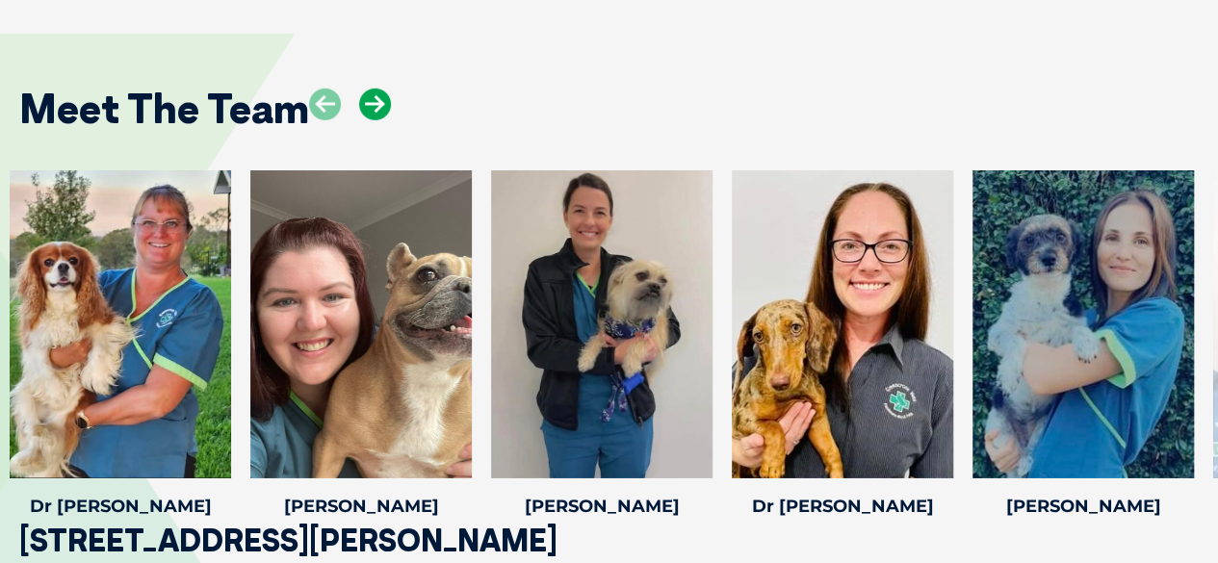
click at [378, 95] on icon at bounding box center [375, 105] width 32 height 32
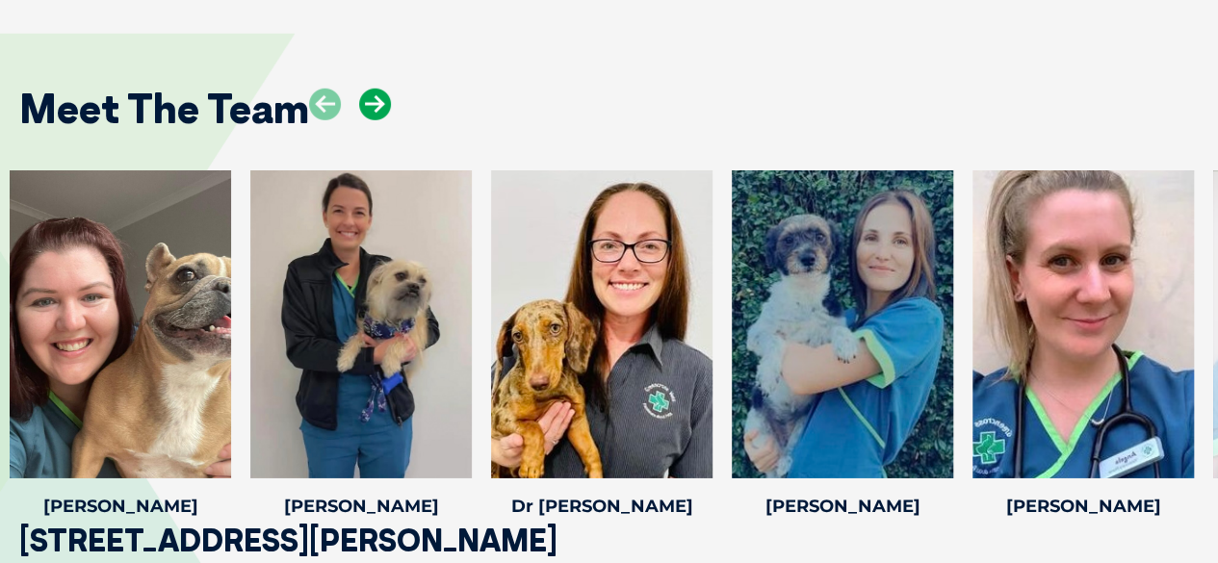
click at [378, 95] on icon at bounding box center [375, 105] width 32 height 32
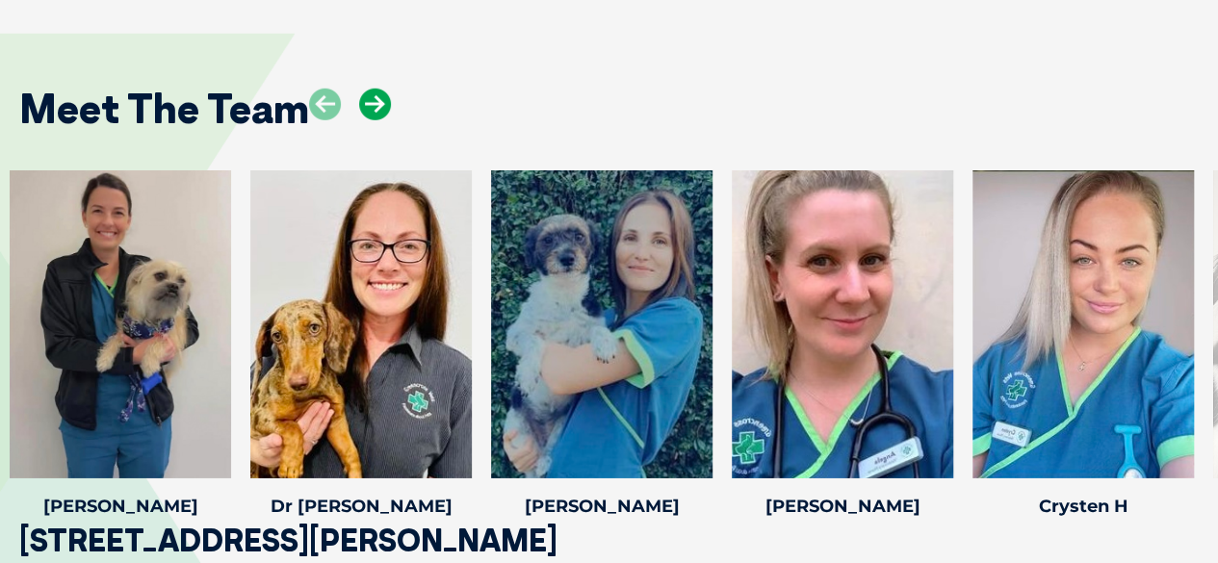
click at [378, 95] on icon at bounding box center [375, 105] width 32 height 32
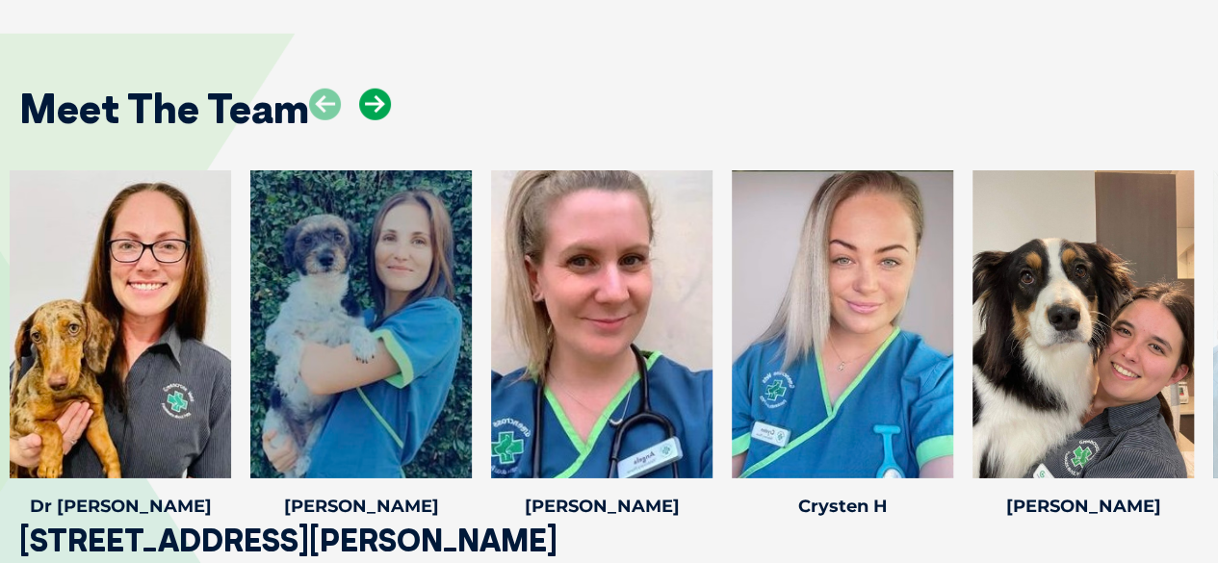
click at [378, 95] on icon at bounding box center [375, 105] width 32 height 32
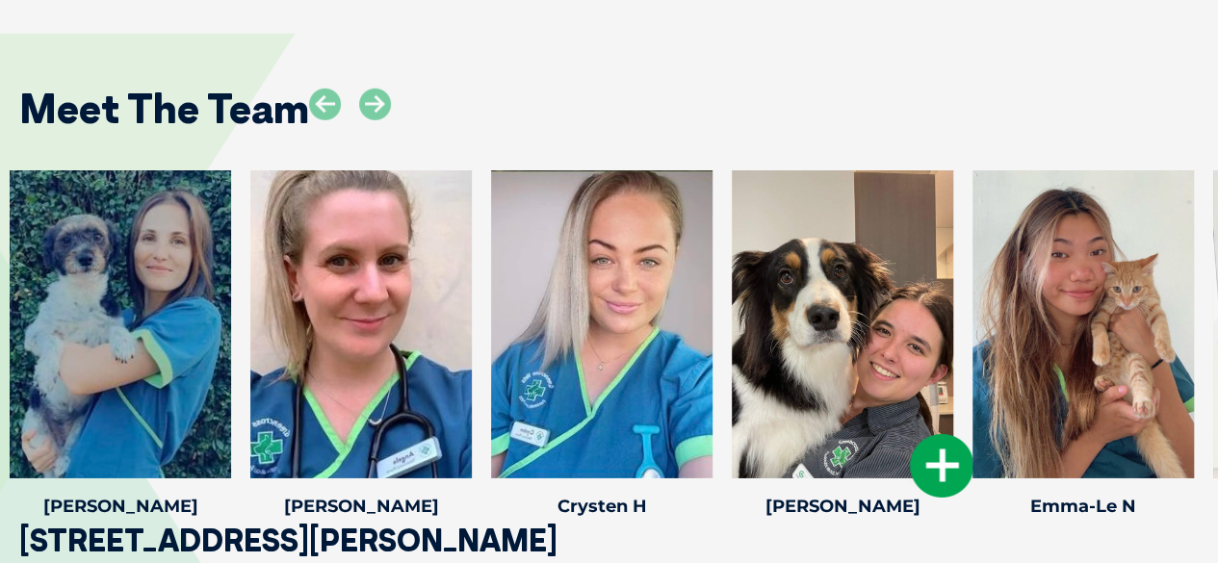
click at [924, 434] on icon at bounding box center [942, 466] width 64 height 64
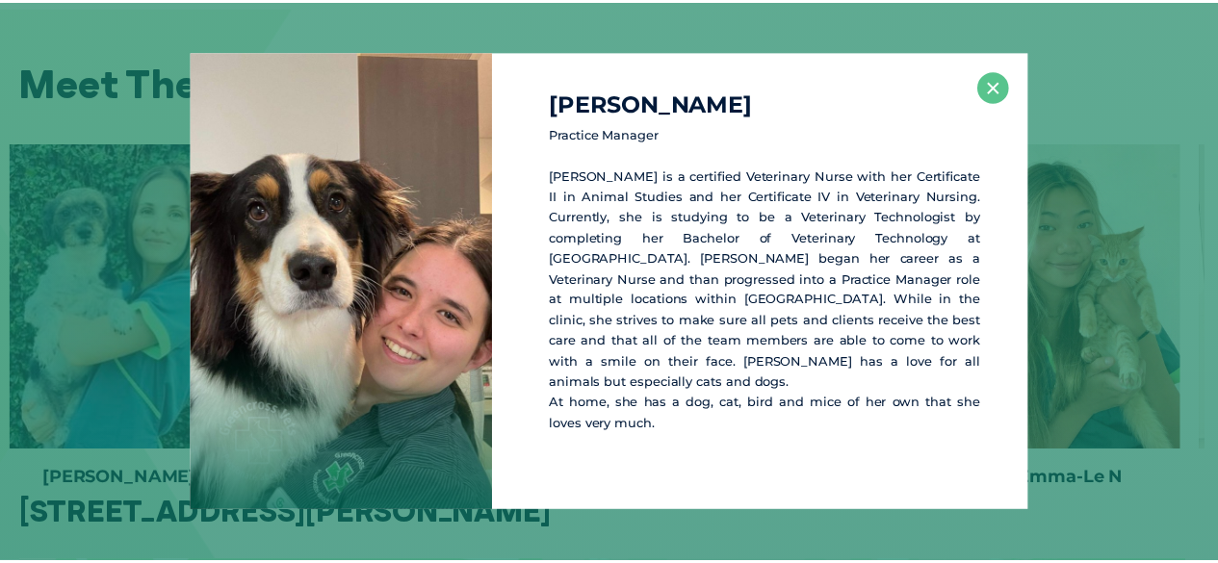
scroll to position [2917, 0]
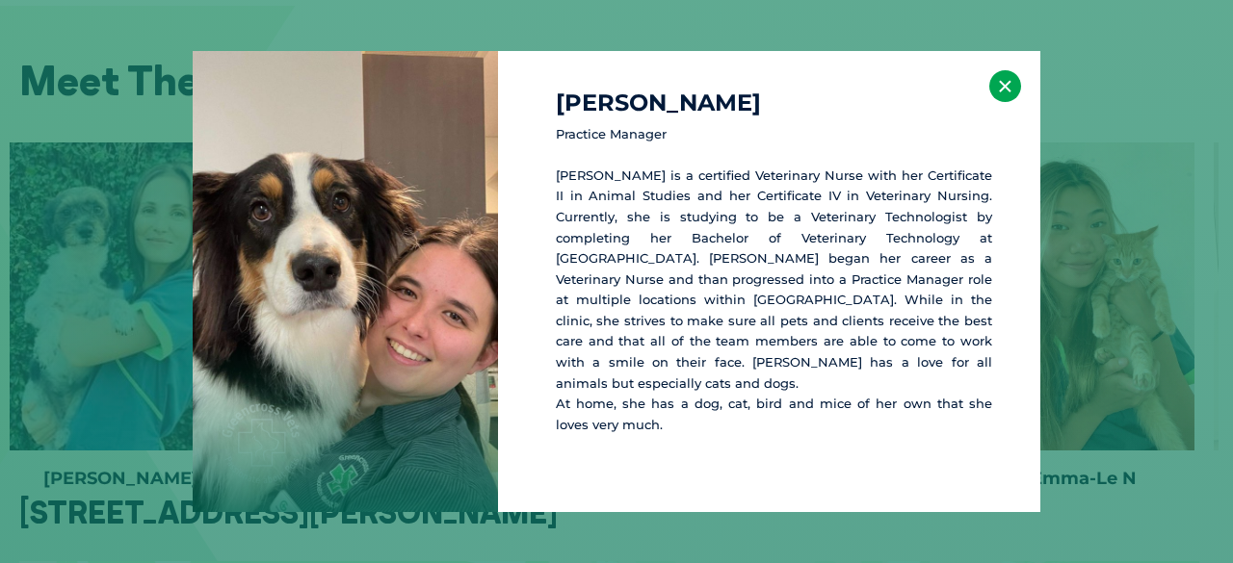
click at [1003, 95] on button "×" at bounding box center [1005, 86] width 32 height 32
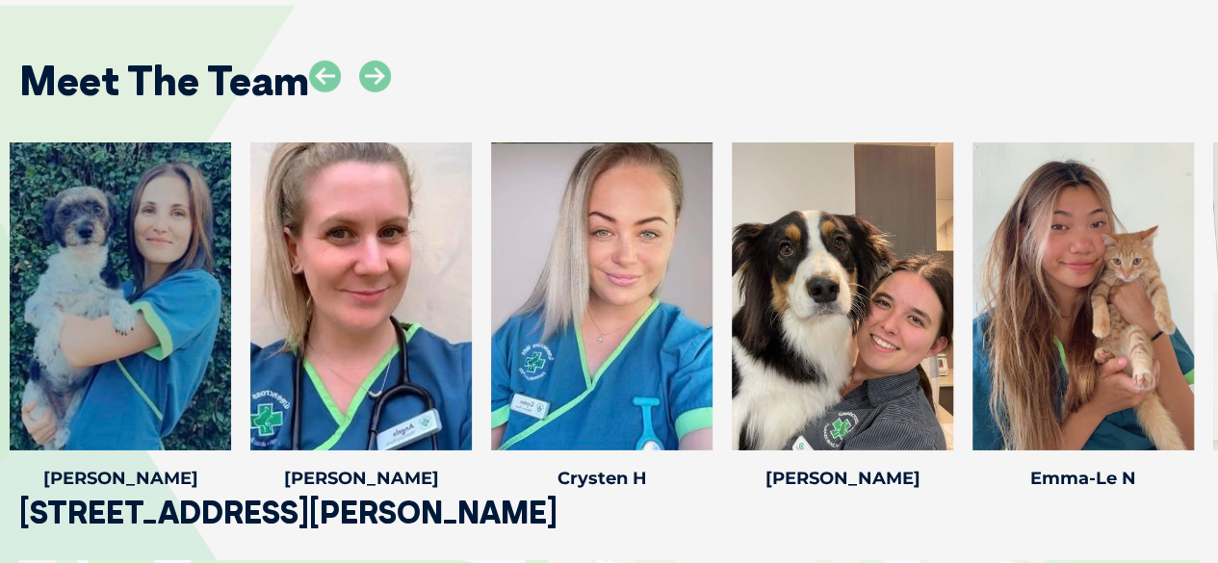
click at [393, 62] on div "Meet The Team" at bounding box center [609, 74] width 1218 height 98
click at [387, 61] on icon at bounding box center [375, 77] width 32 height 32
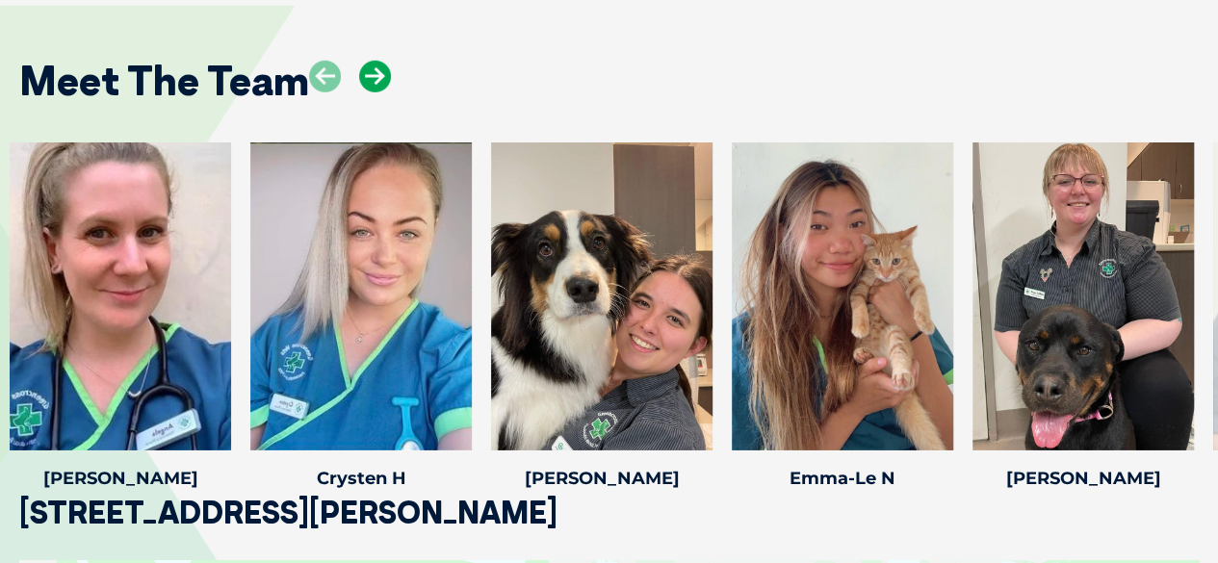
click at [387, 61] on icon at bounding box center [375, 77] width 32 height 32
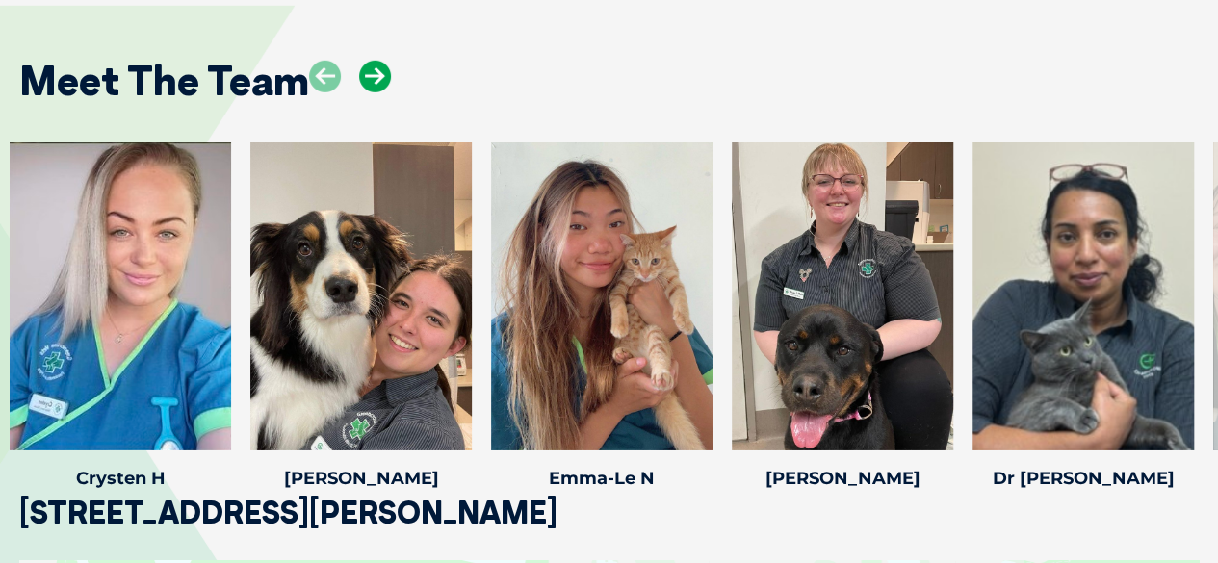
click at [387, 61] on icon at bounding box center [375, 77] width 32 height 32
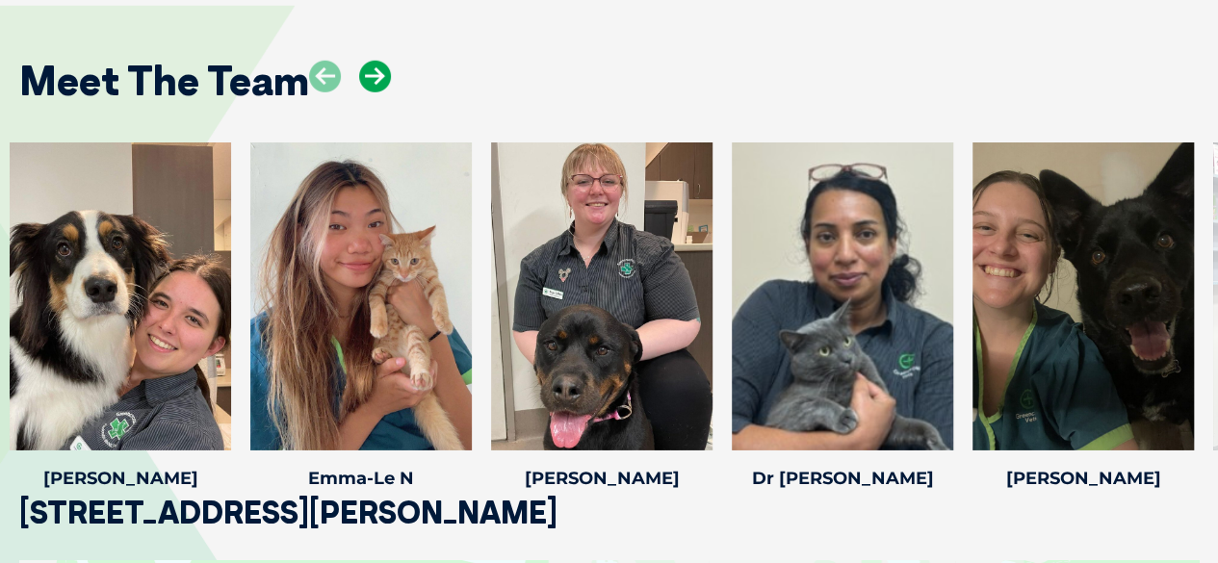
click at [387, 61] on icon at bounding box center [375, 77] width 32 height 32
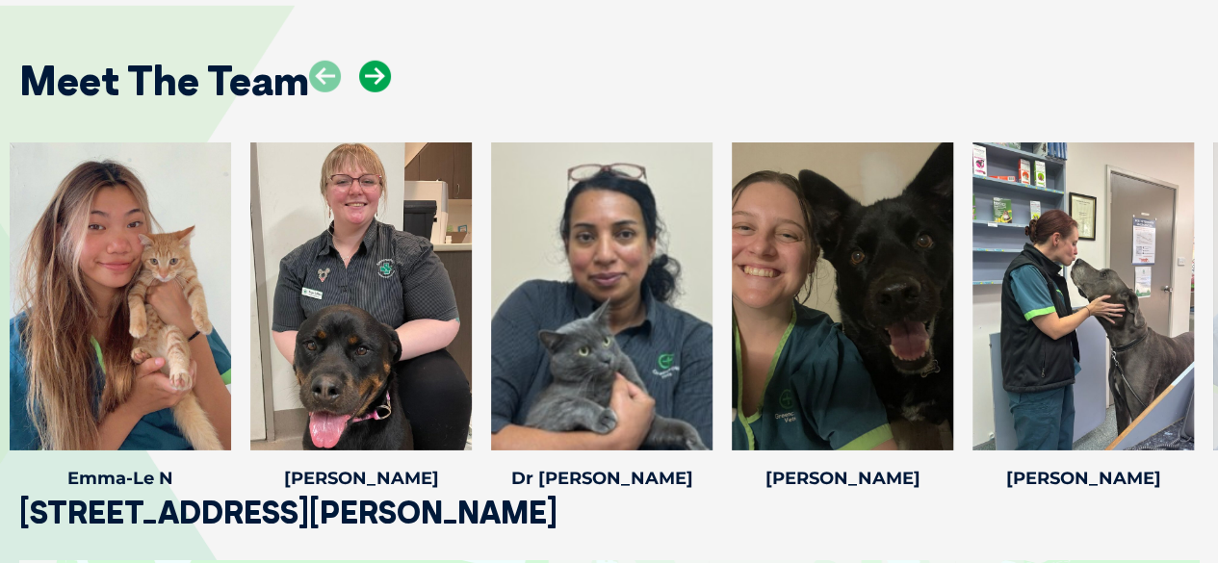
click at [385, 61] on icon at bounding box center [375, 77] width 32 height 32
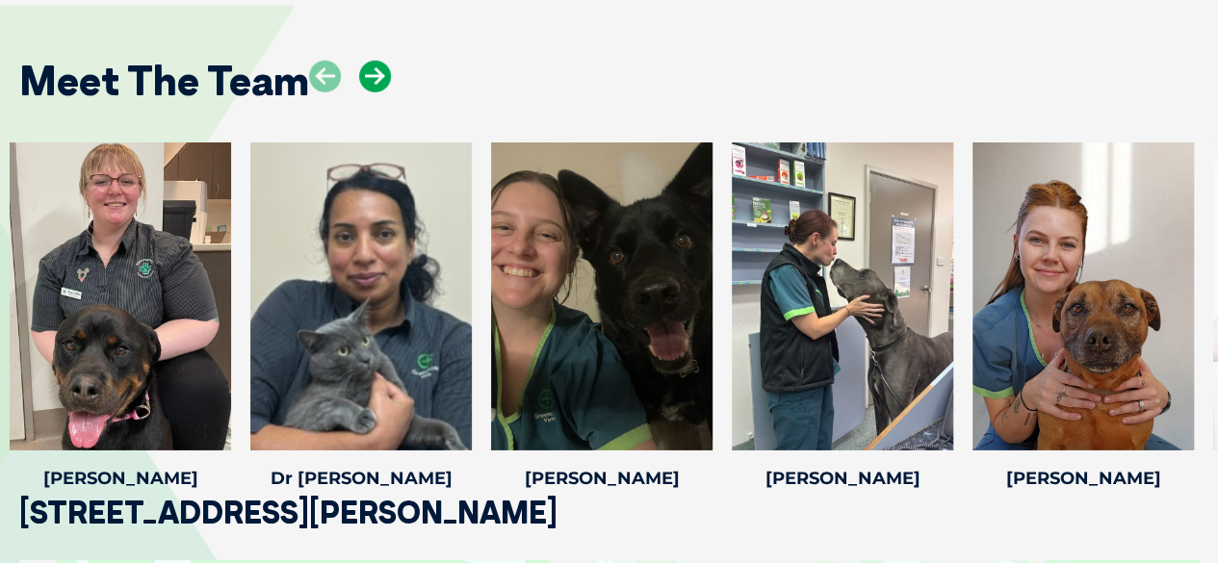
click at [385, 61] on icon at bounding box center [375, 77] width 32 height 32
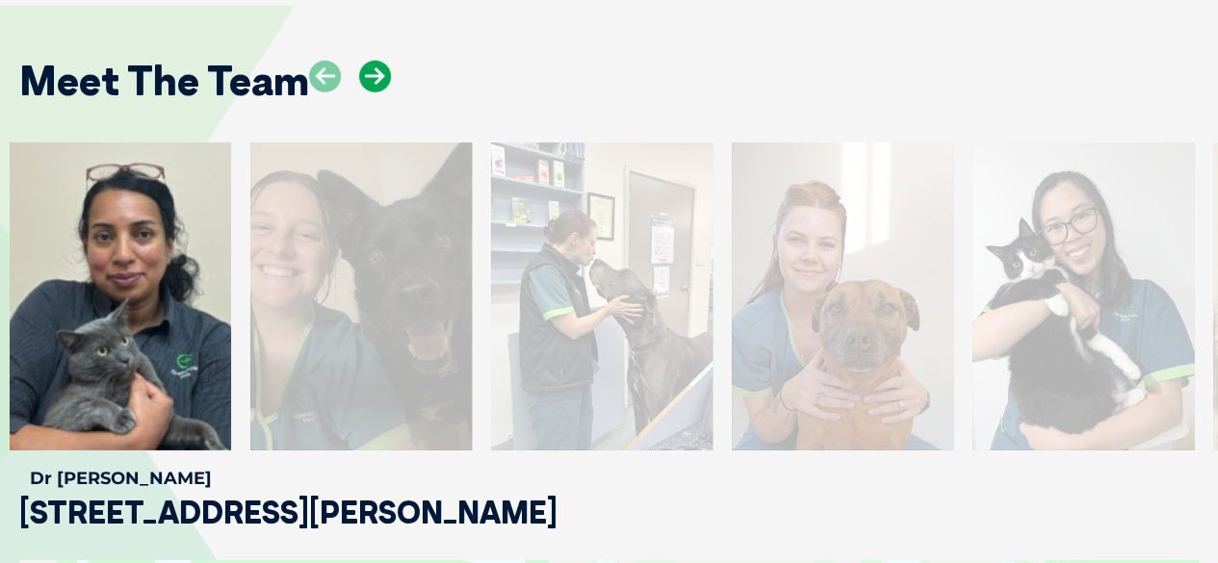
click at [385, 61] on icon at bounding box center [375, 77] width 32 height 32
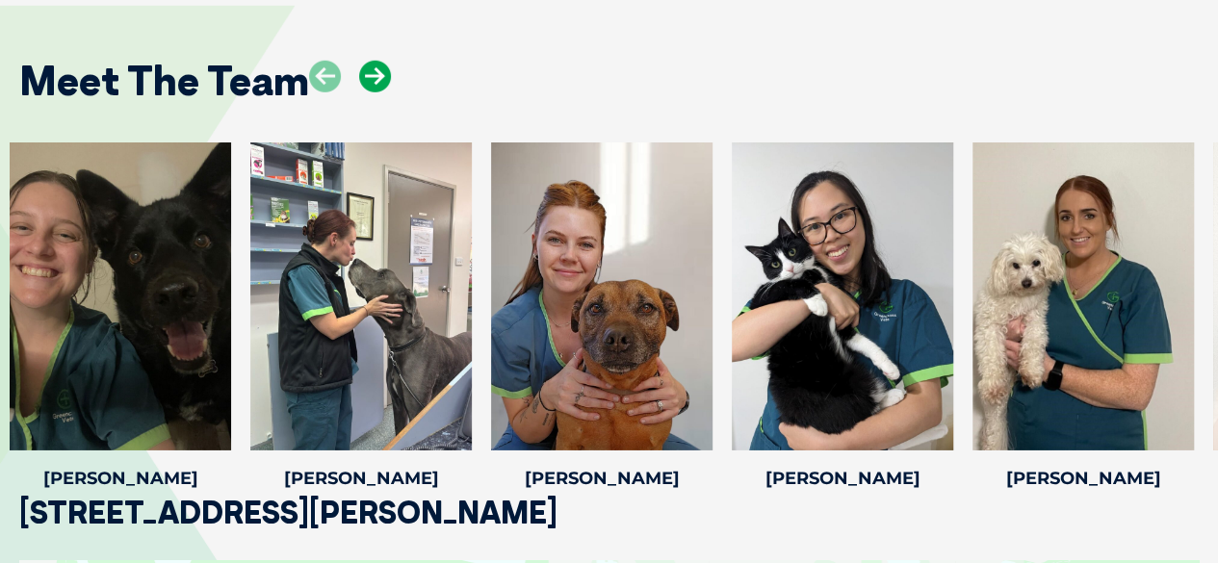
click at [385, 61] on icon at bounding box center [375, 77] width 32 height 32
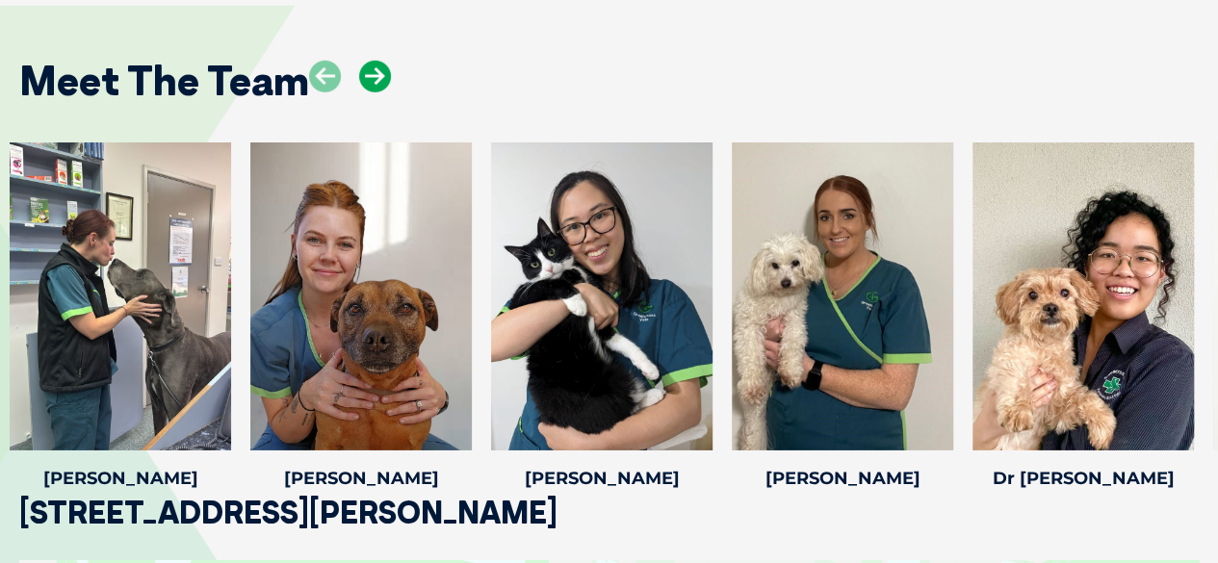
click at [385, 61] on icon at bounding box center [375, 77] width 32 height 32
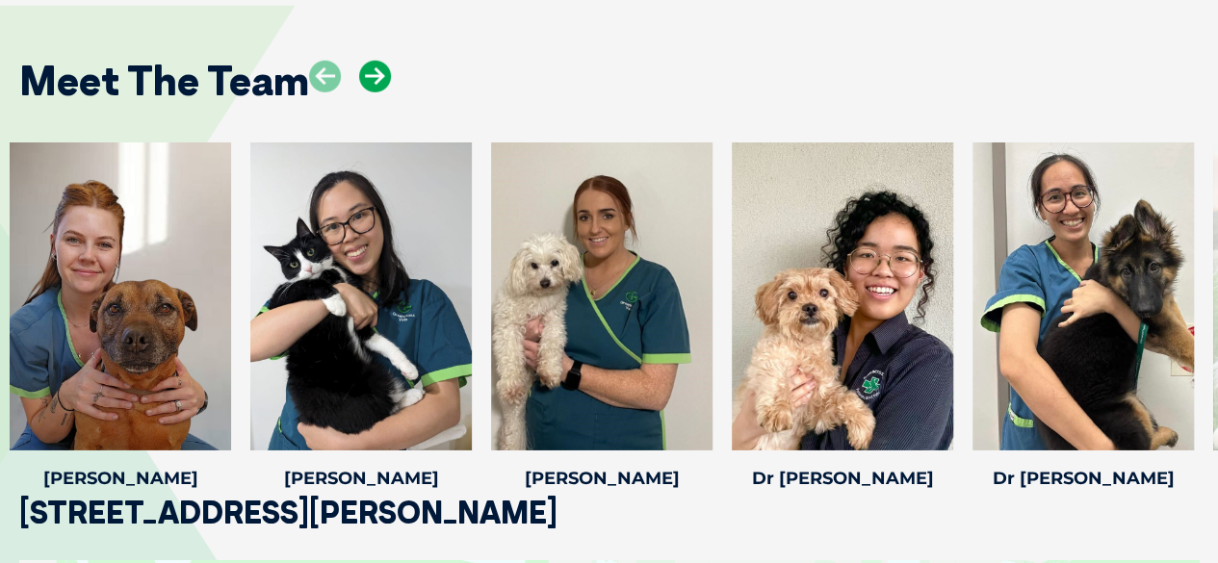
click at [385, 61] on icon at bounding box center [375, 77] width 32 height 32
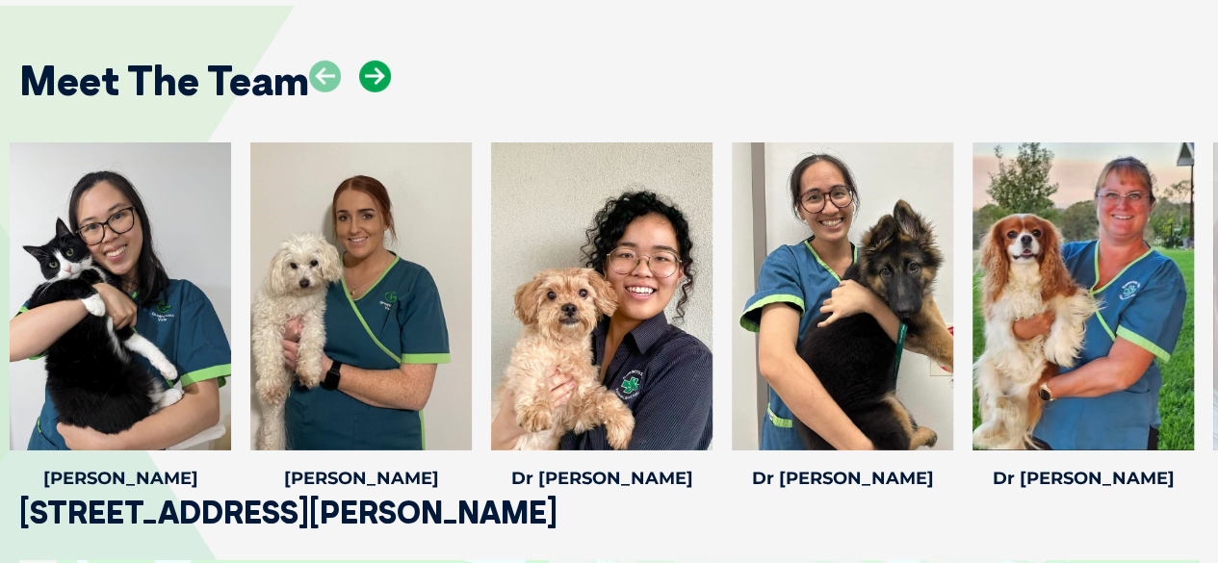
click at [385, 61] on icon at bounding box center [375, 77] width 32 height 32
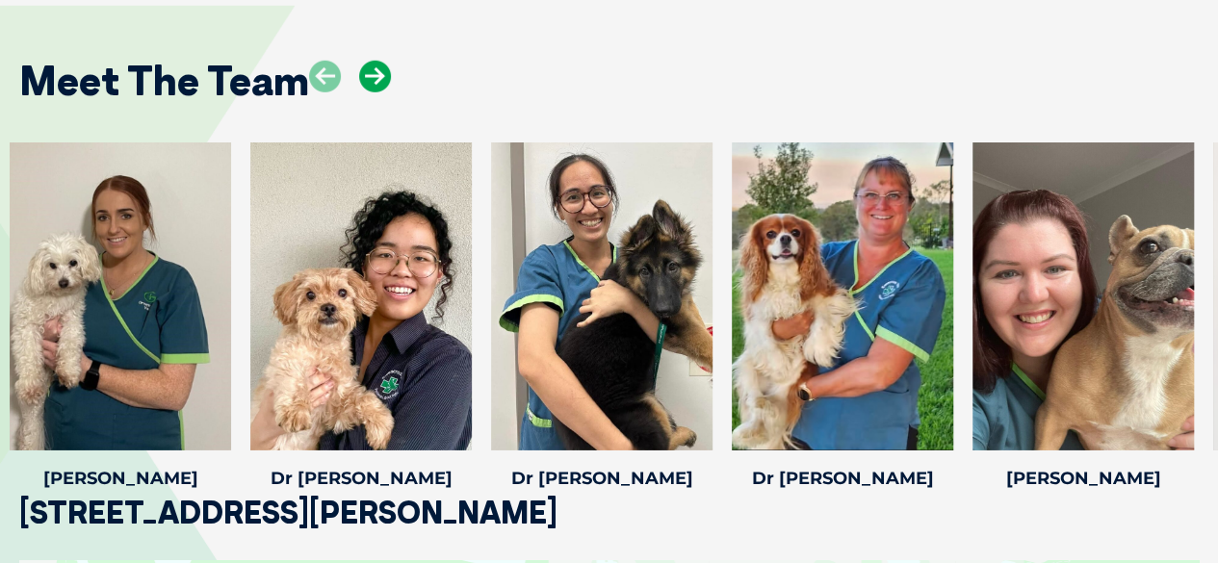
click at [385, 61] on icon at bounding box center [375, 77] width 32 height 32
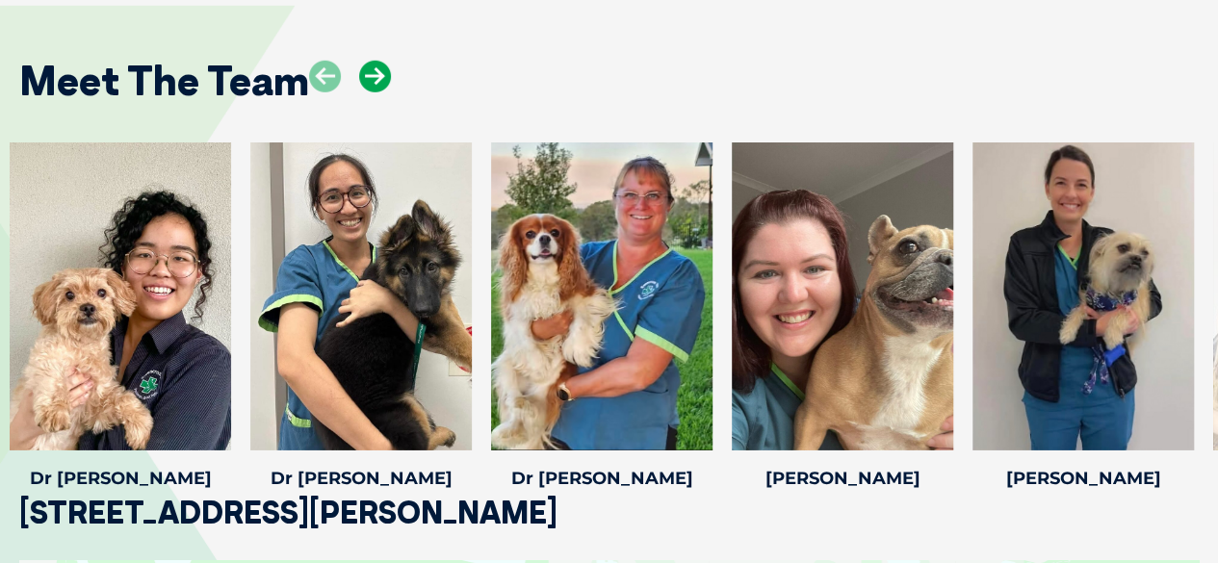
click at [385, 61] on icon at bounding box center [375, 77] width 32 height 32
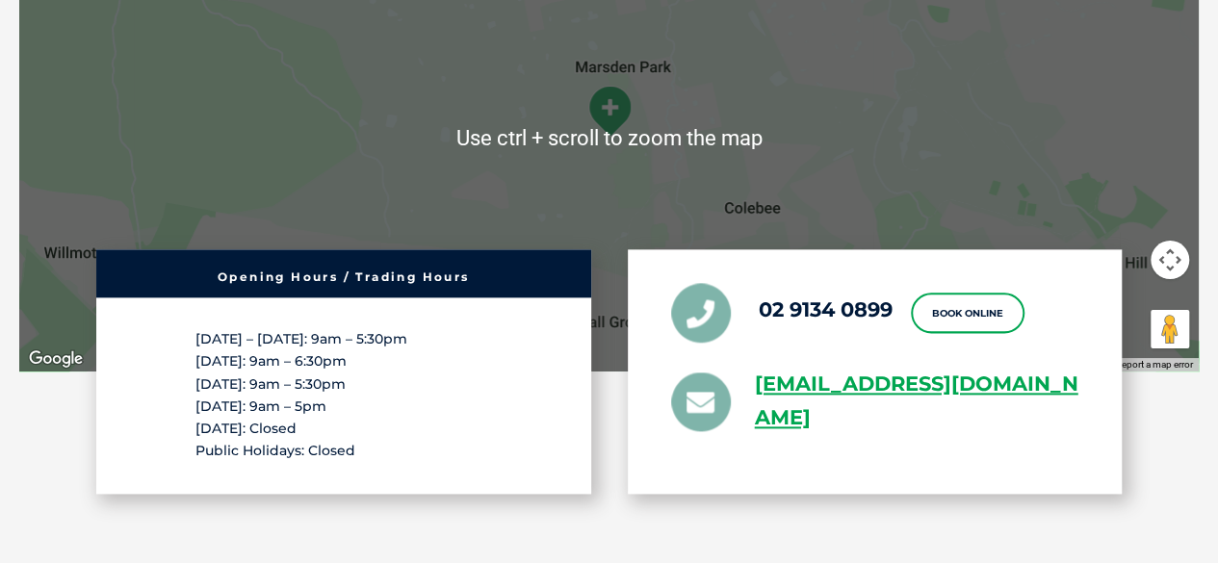
scroll to position [3660, 0]
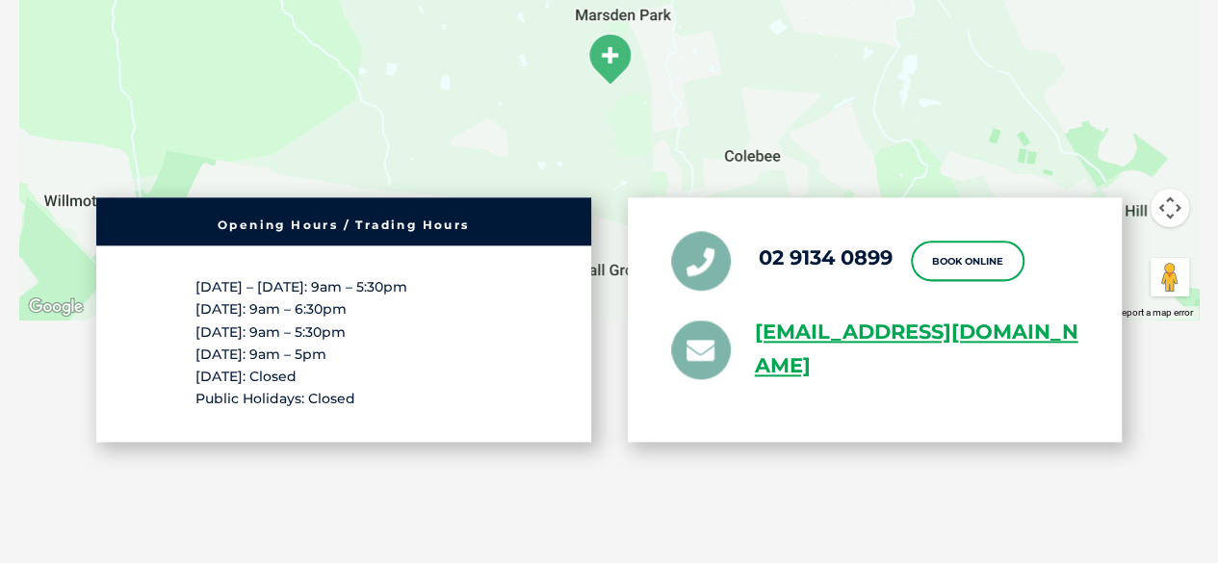
click at [1004, 479] on div "[STREET_ADDRESS][PERSON_NAME][PERSON_NAME] ← Move left → Move right ↑ Move up ↓…" at bounding box center [609, 91] width 1218 height 946
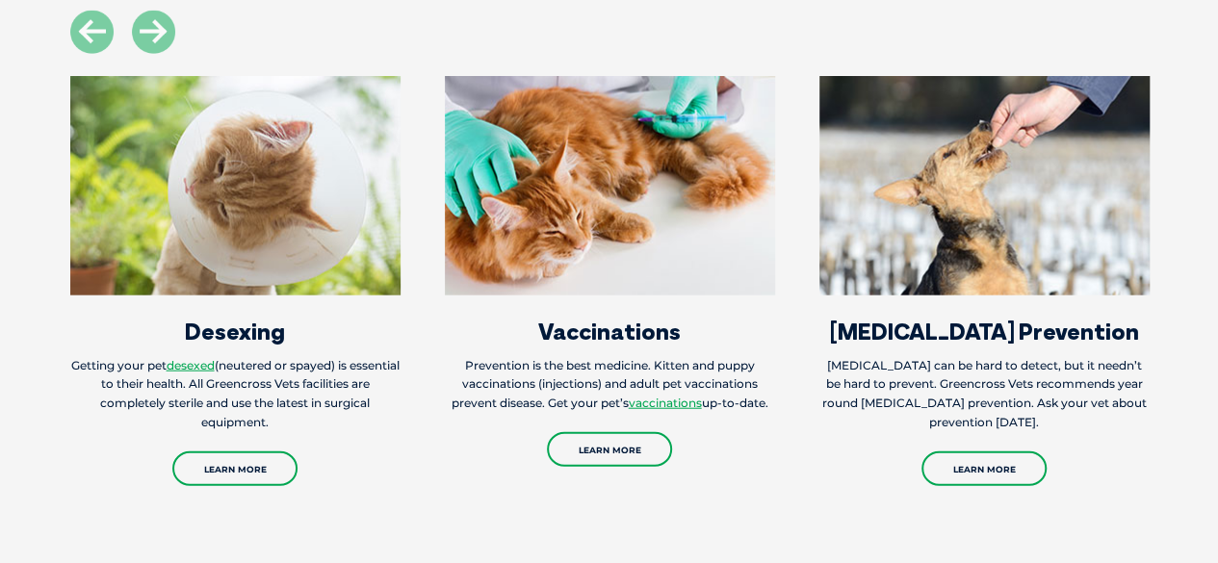
scroll to position [2600, 0]
